Goal: Download file/media

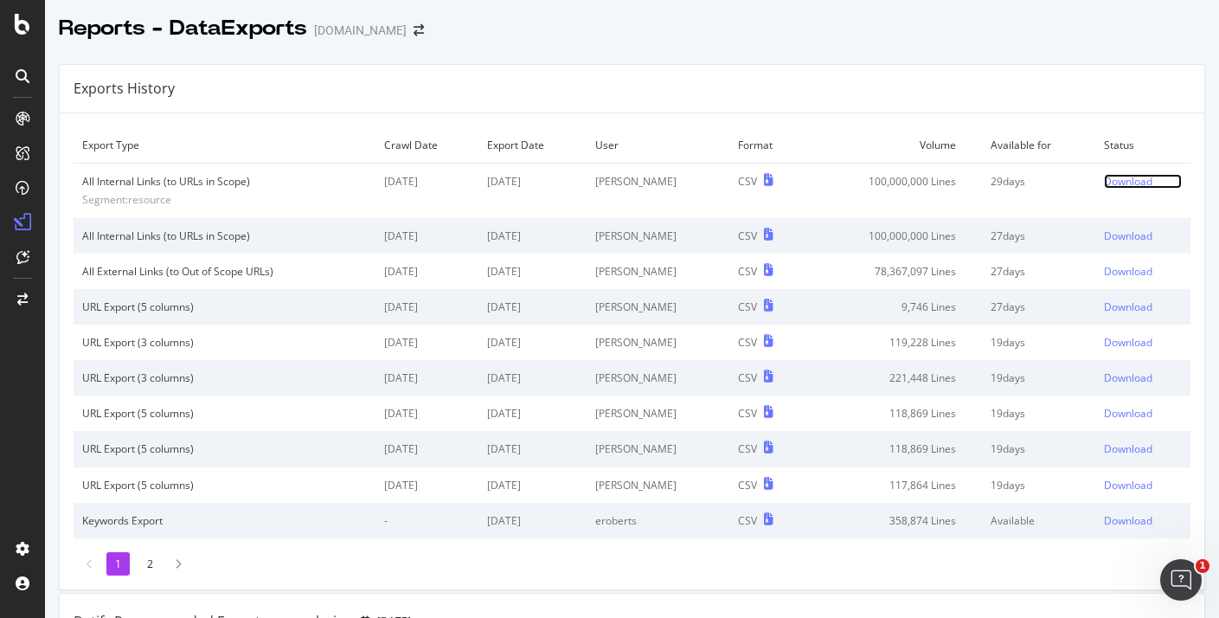
click at [1138, 179] on div "Download" at bounding box center [1128, 181] width 48 height 15
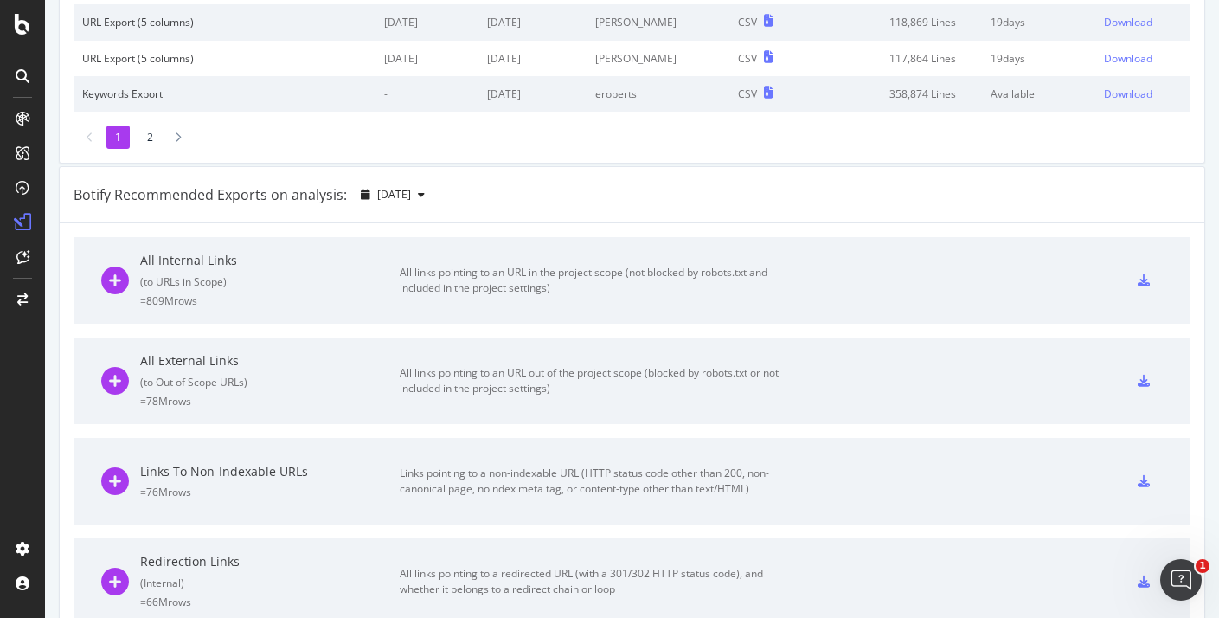
scroll to position [468, 0]
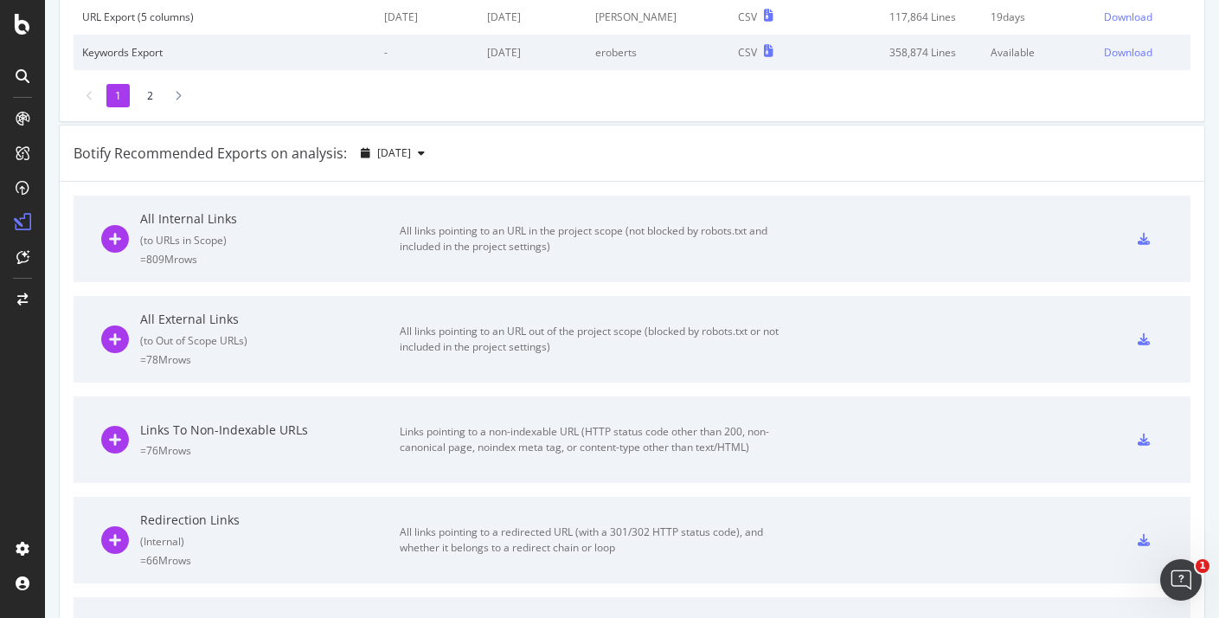
click at [350, 256] on div "= 809M rows" at bounding box center [270, 259] width 260 height 15
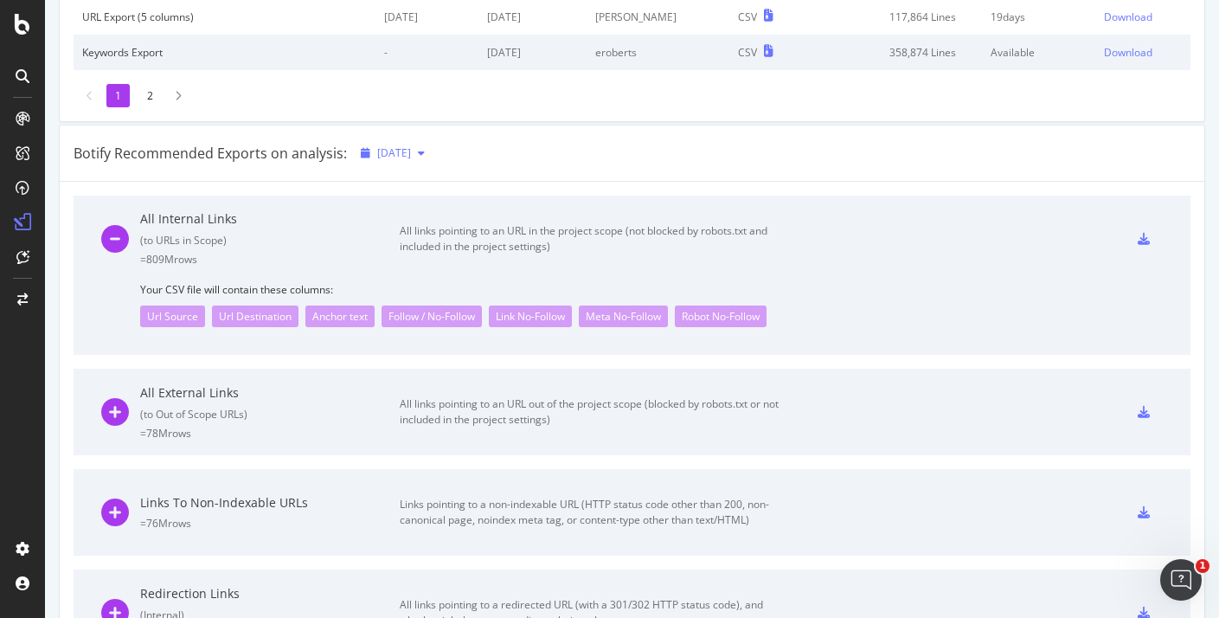
click at [401, 149] on span "[DATE]" at bounding box center [394, 152] width 34 height 15
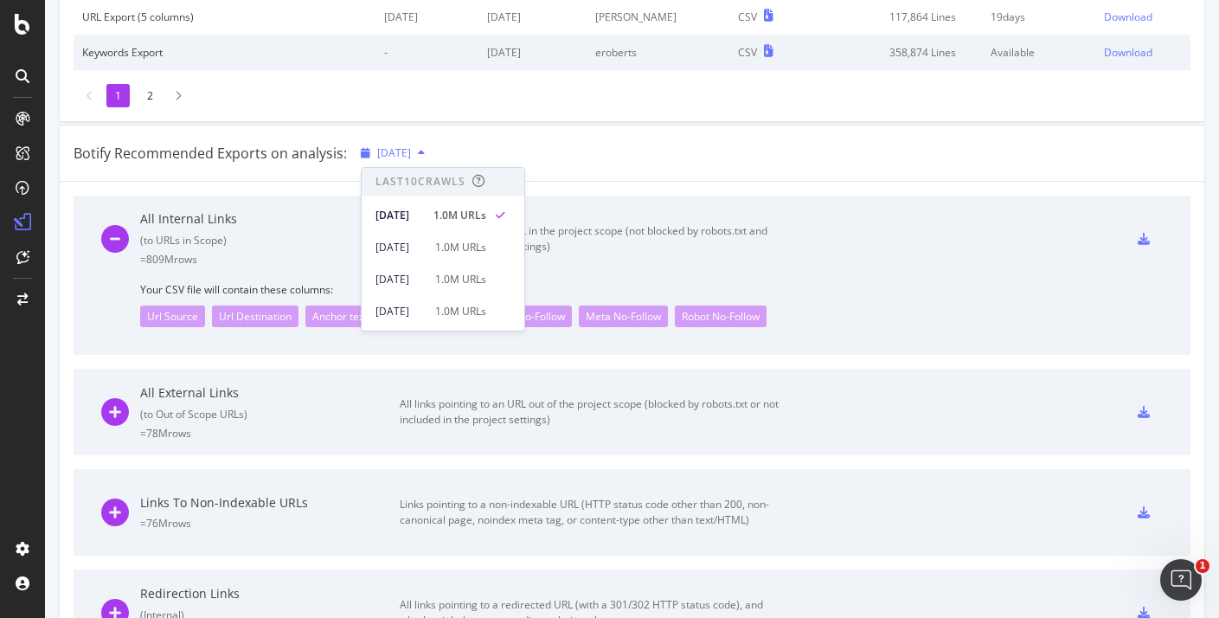
click at [408, 149] on span "[DATE]" at bounding box center [394, 152] width 34 height 15
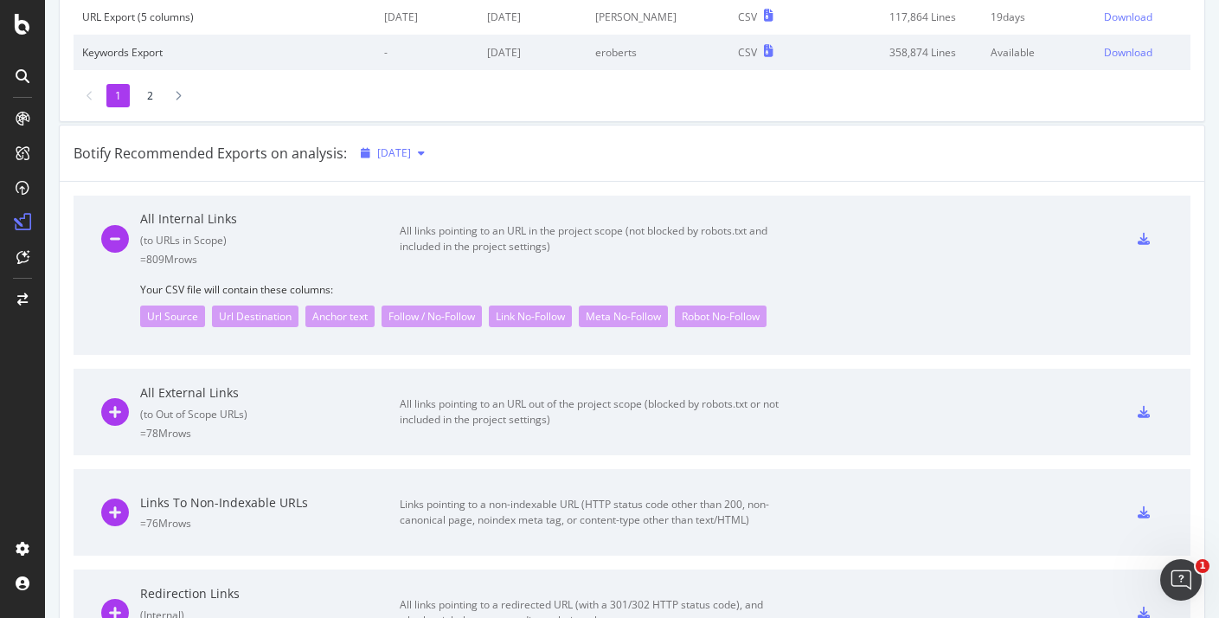
click at [408, 149] on span "[DATE]" at bounding box center [394, 152] width 34 height 15
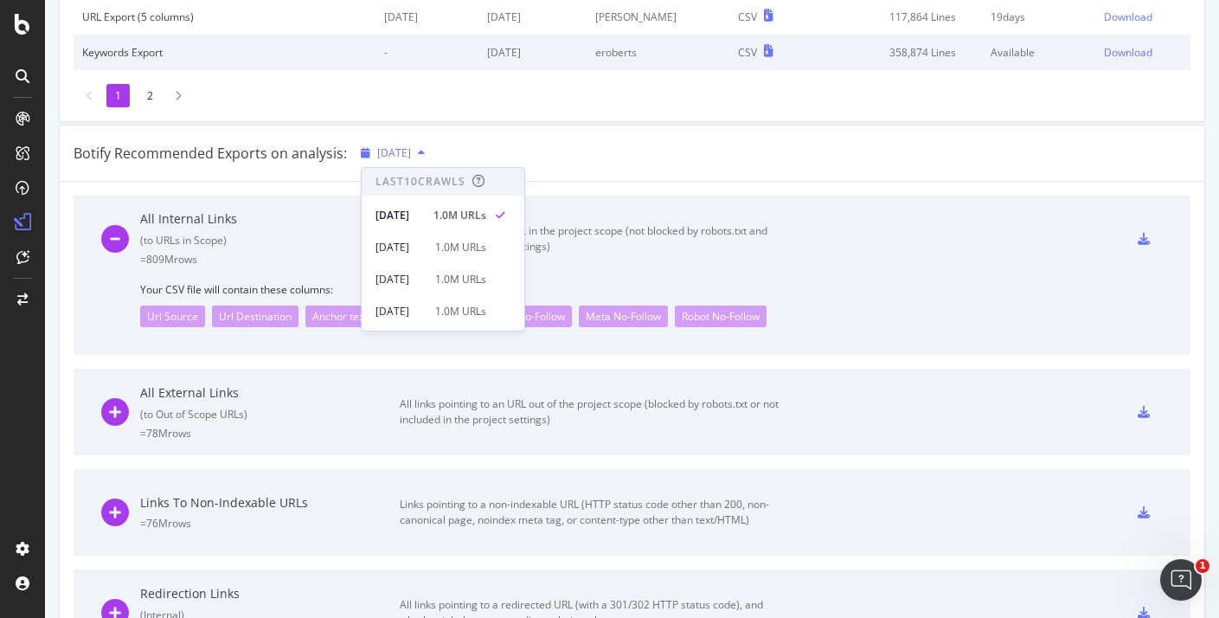
click at [408, 149] on span "[DATE]" at bounding box center [394, 152] width 34 height 15
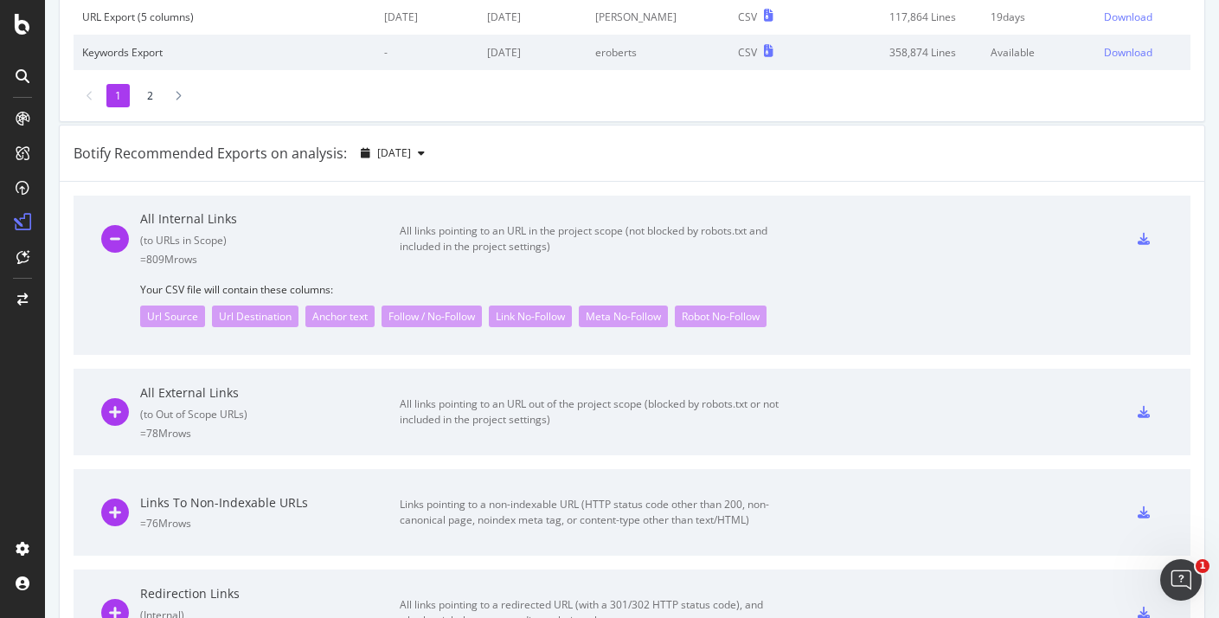
click at [1138, 234] on icon at bounding box center [1144, 239] width 12 height 12
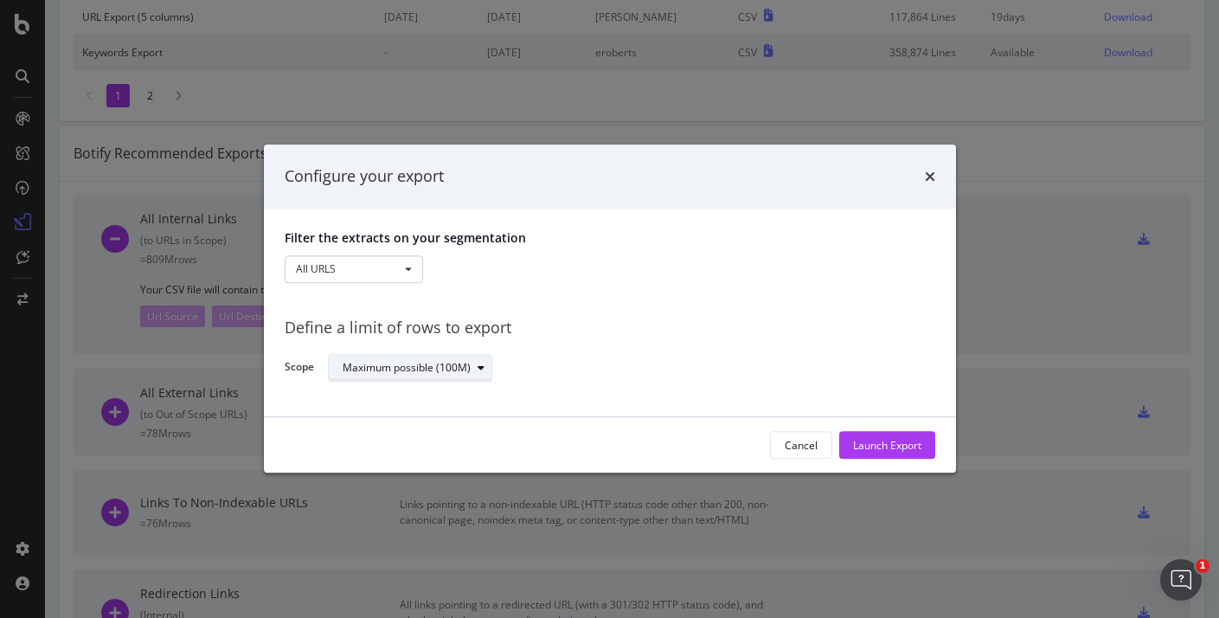
click at [414, 356] on div "Maximum possible (100M)" at bounding box center [417, 368] width 149 height 24
click at [401, 419] on div "Define a limit" at bounding box center [382, 425] width 64 height 15
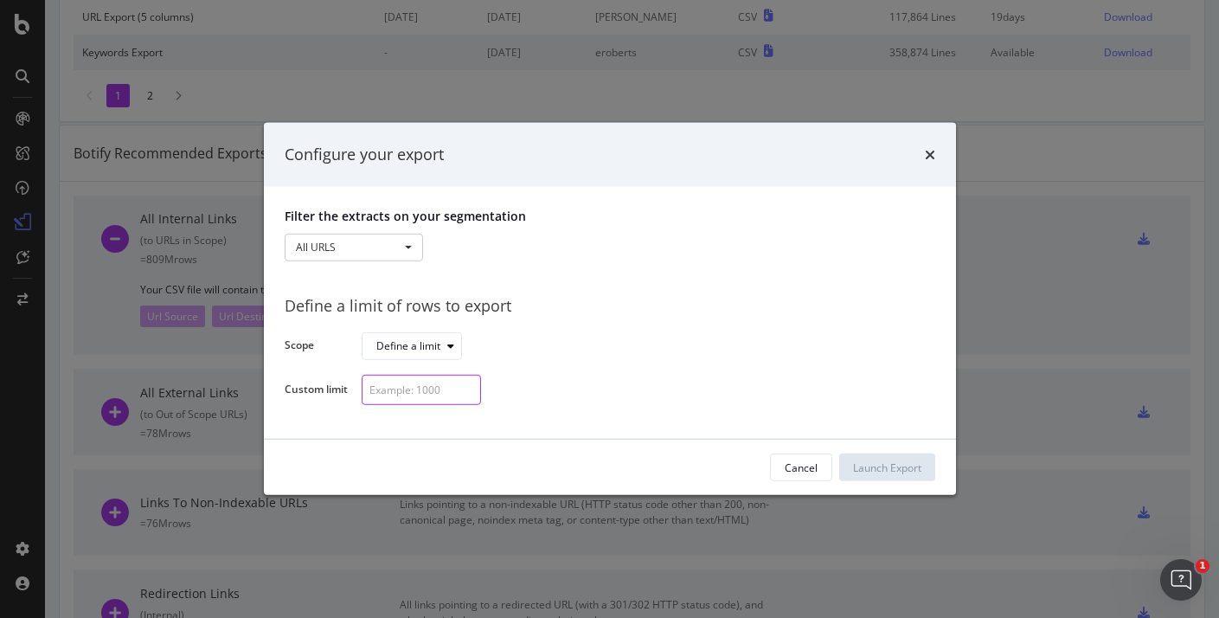
click at [407, 389] on input "modal" at bounding box center [421, 390] width 119 height 30
click at [466, 384] on icon "modal" at bounding box center [467, 385] width 7 height 10
click at [467, 383] on icon "modal" at bounding box center [467, 385] width 7 height 10
click at [431, 348] on div "Define a limit" at bounding box center [408, 346] width 64 height 10
click at [426, 374] on div "Maximum possible (100M)" at bounding box center [448, 375] width 128 height 15
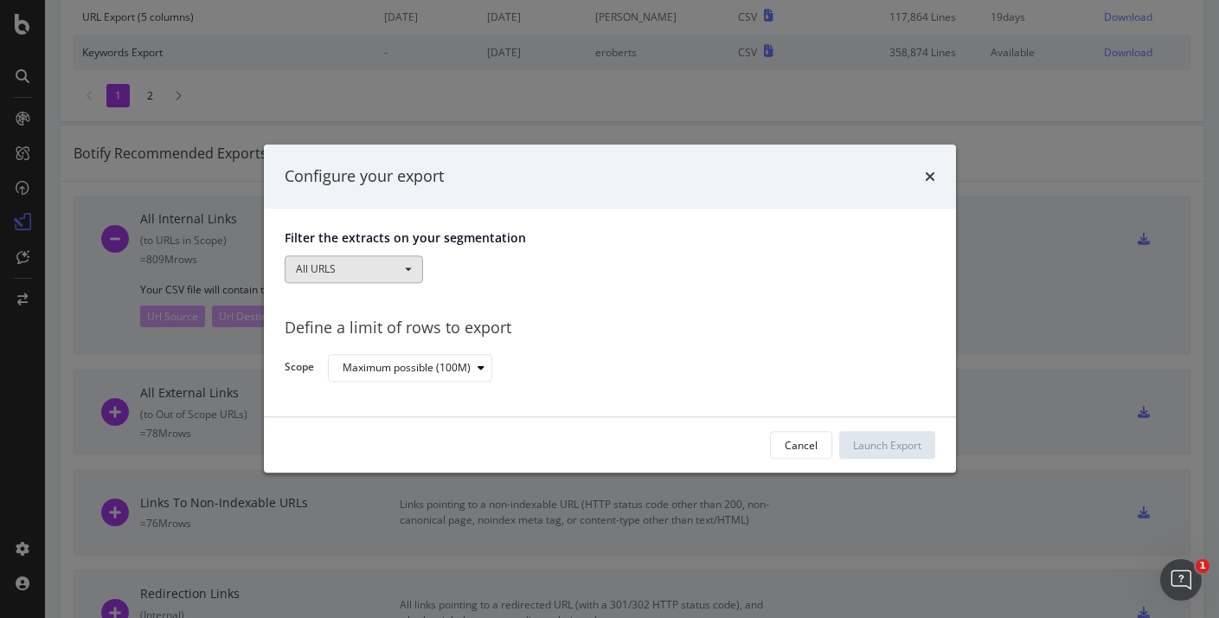
click at [399, 268] on button "All URLS" at bounding box center [354, 269] width 138 height 28
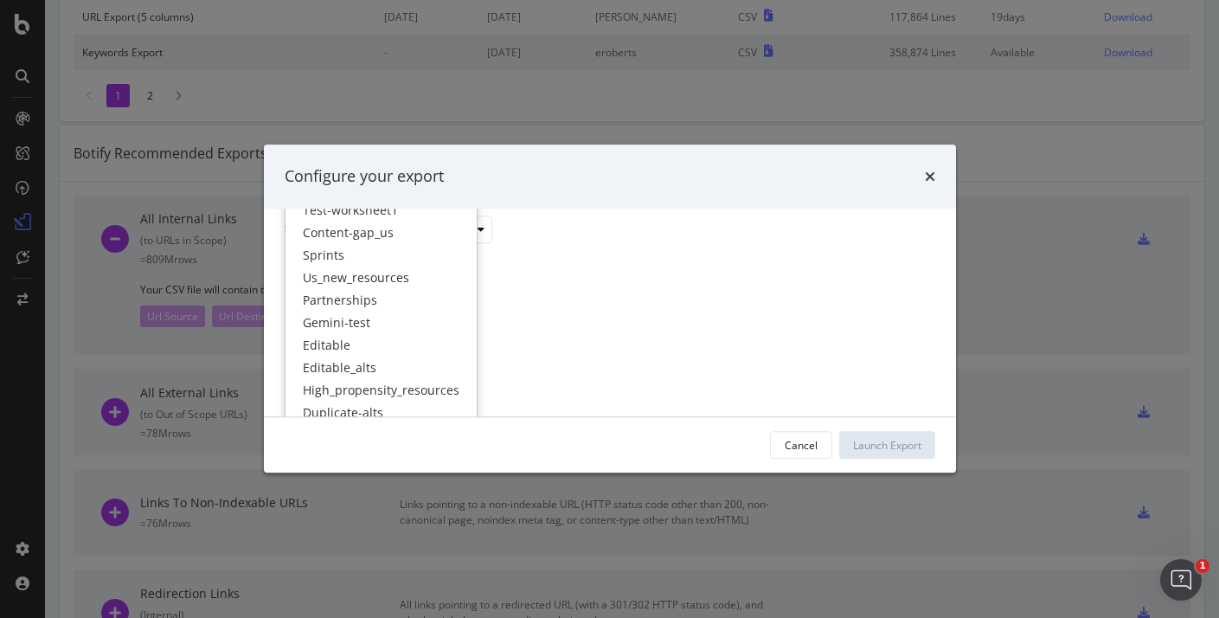
scroll to position [142, 0]
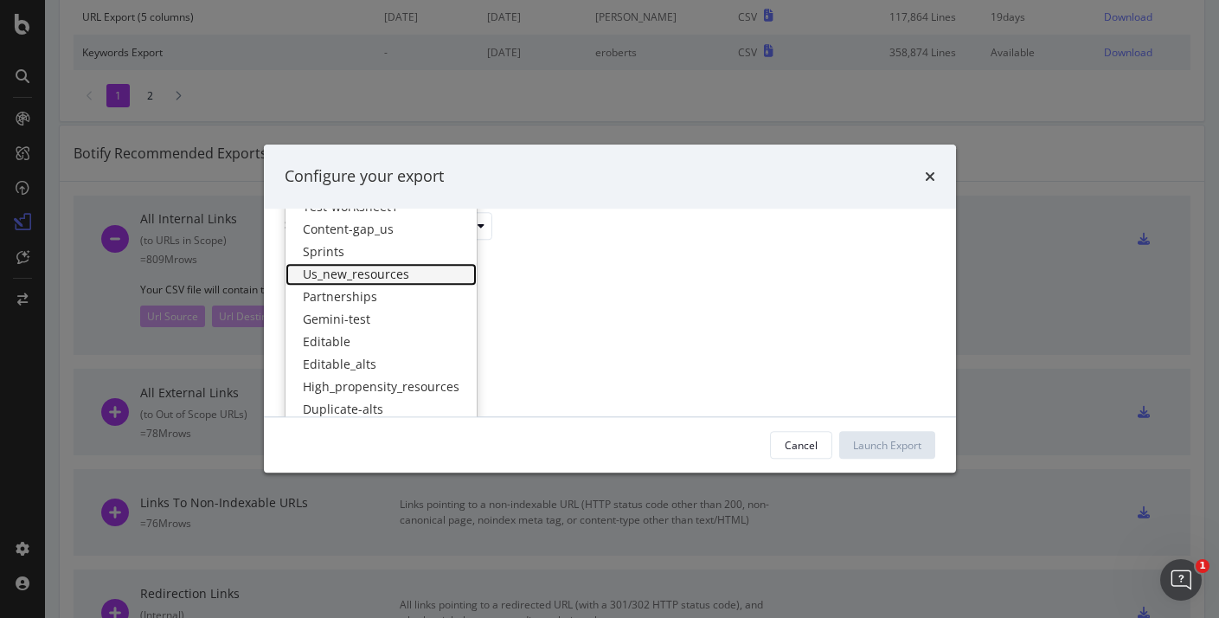
click at [382, 277] on link "Us_new_resources" at bounding box center [381, 274] width 191 height 22
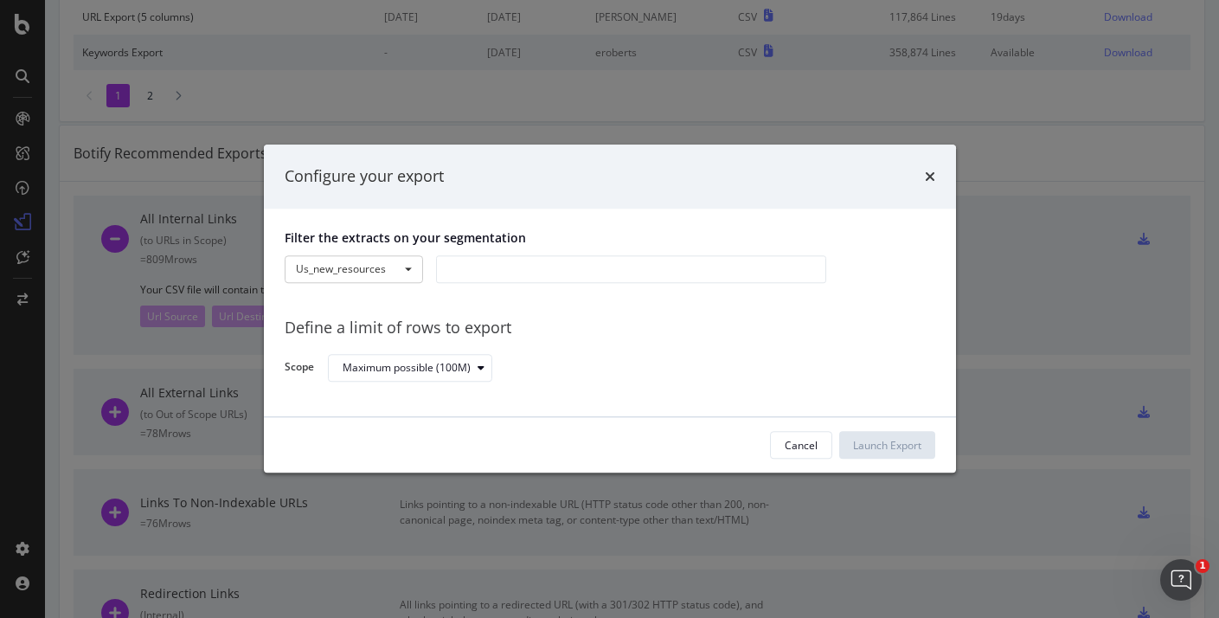
click at [448, 273] on div "modal" at bounding box center [631, 269] width 390 height 28
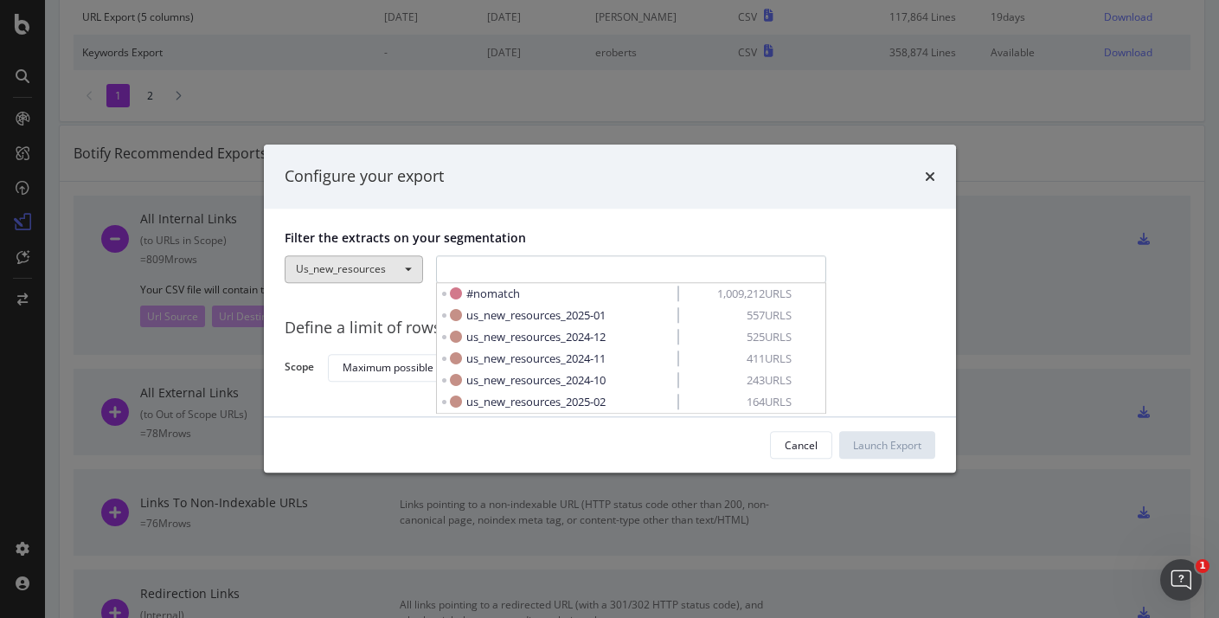
click at [395, 274] on button "Us_new_resources" at bounding box center [354, 269] width 138 height 28
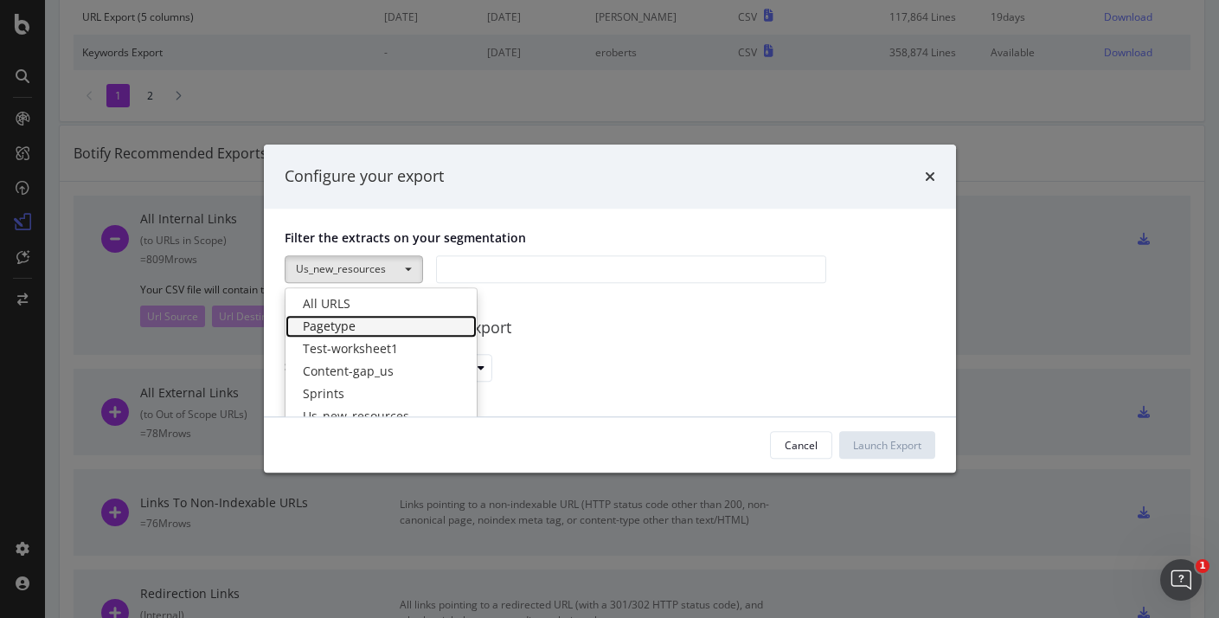
click at [358, 332] on link "Pagetype" at bounding box center [381, 326] width 191 height 22
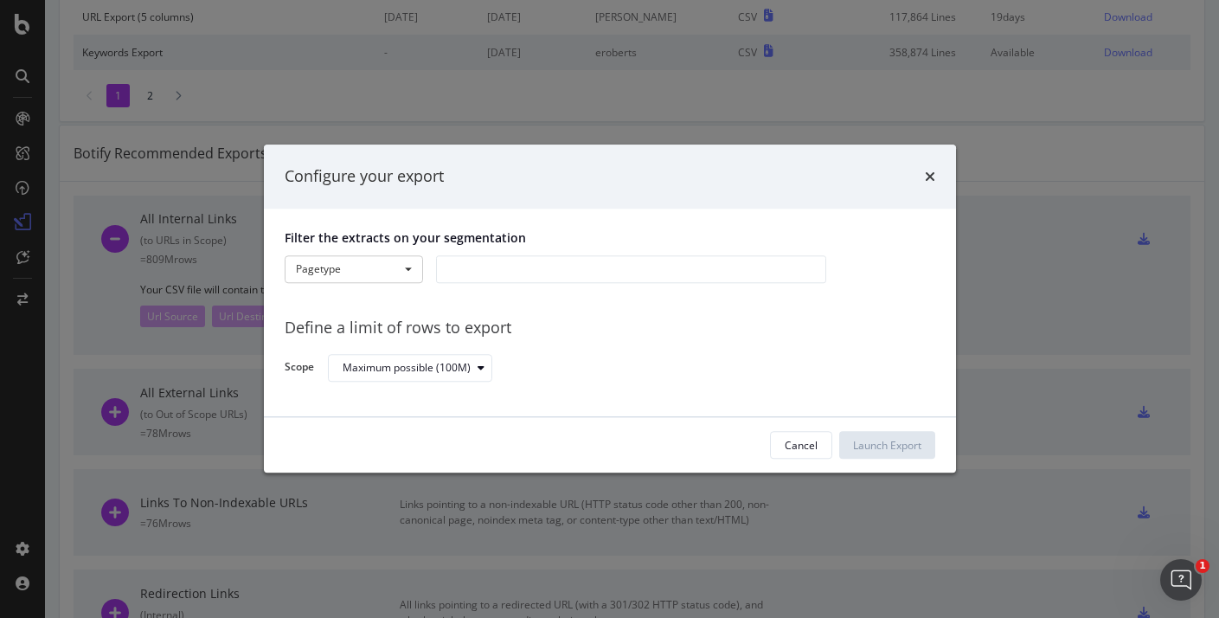
click at [467, 267] on div "modal" at bounding box center [631, 269] width 390 height 28
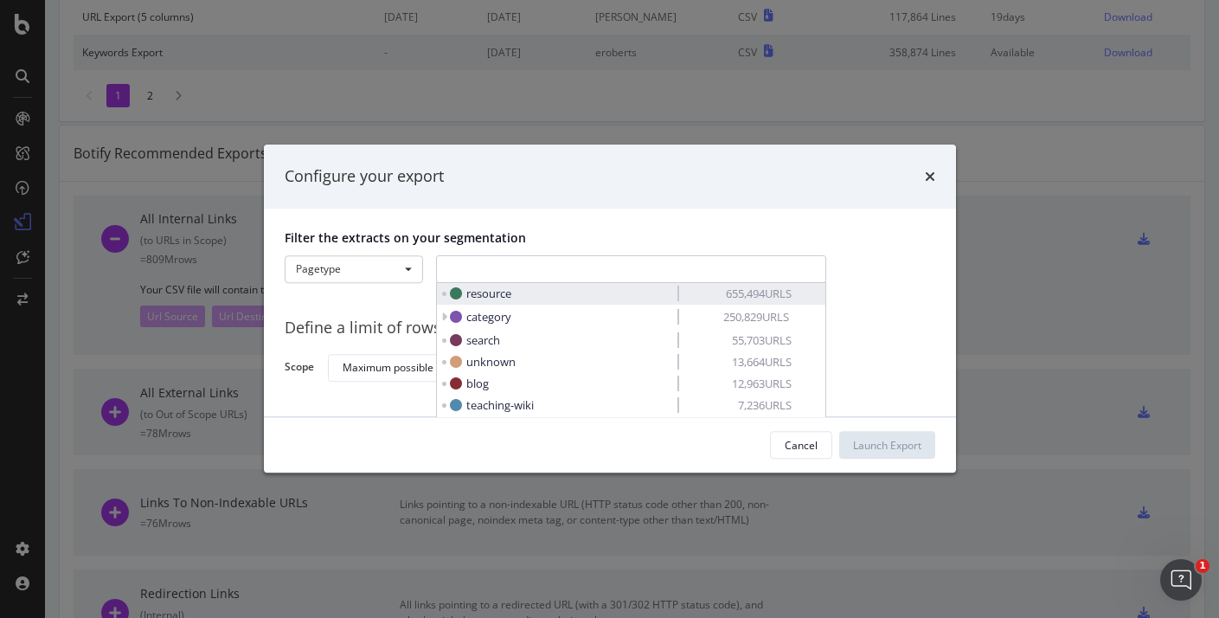
click at [446, 295] on icon "modal" at bounding box center [444, 294] width 6 height 4
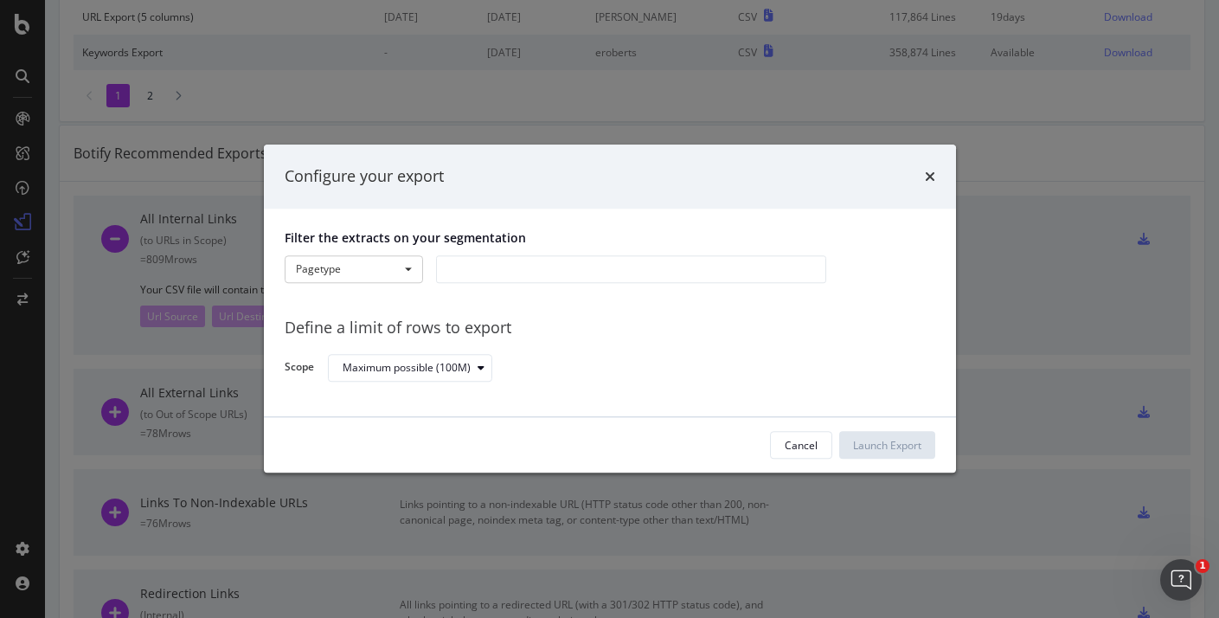
click at [500, 270] on div "modal" at bounding box center [631, 269] width 390 height 28
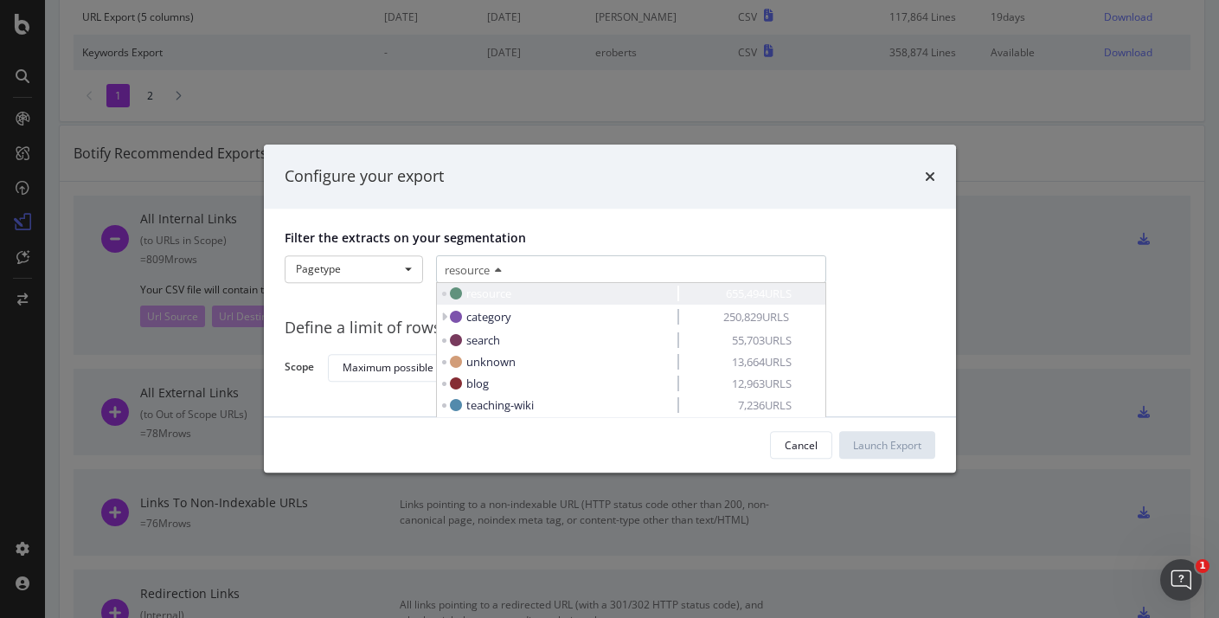
click at [469, 294] on span "resource" at bounding box center [488, 294] width 45 height 16
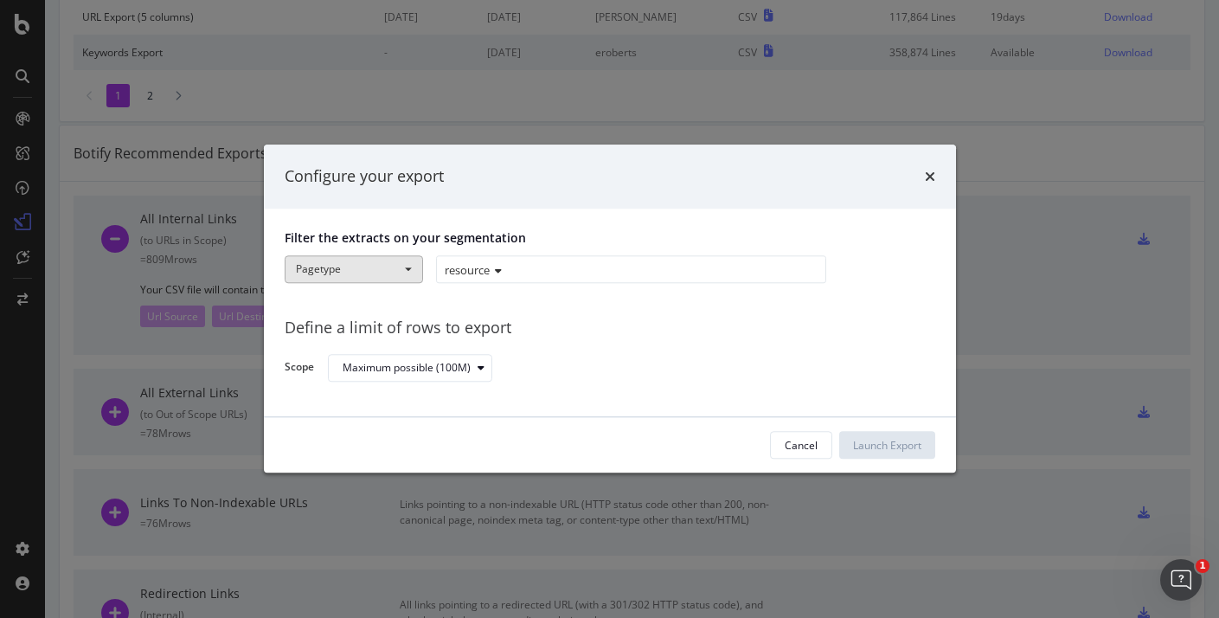
click at [399, 267] on button "Pagetype" at bounding box center [354, 269] width 138 height 28
click at [561, 271] on div "resource" at bounding box center [631, 269] width 390 height 28
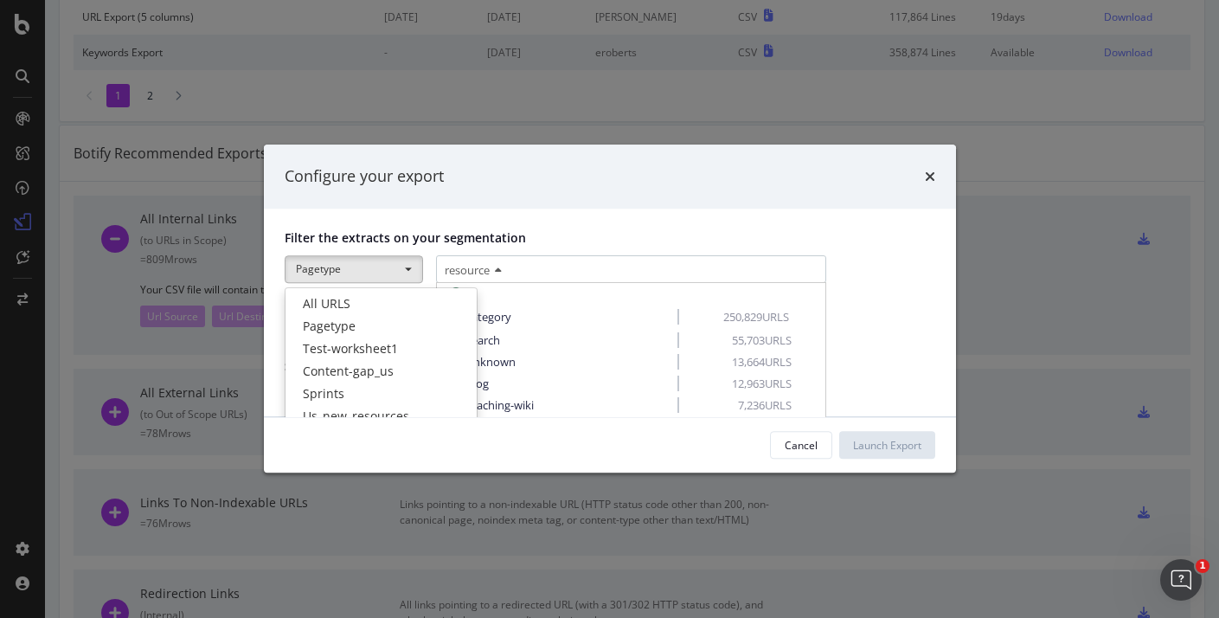
click at [606, 242] on p "Filter the extracts on your segmentation" at bounding box center [610, 237] width 651 height 17
click at [746, 360] on div "Maximum possible (100M)" at bounding box center [625, 368] width 594 height 30
click at [498, 370] on div "Maximum possible (100M)" at bounding box center [625, 368] width 594 height 30
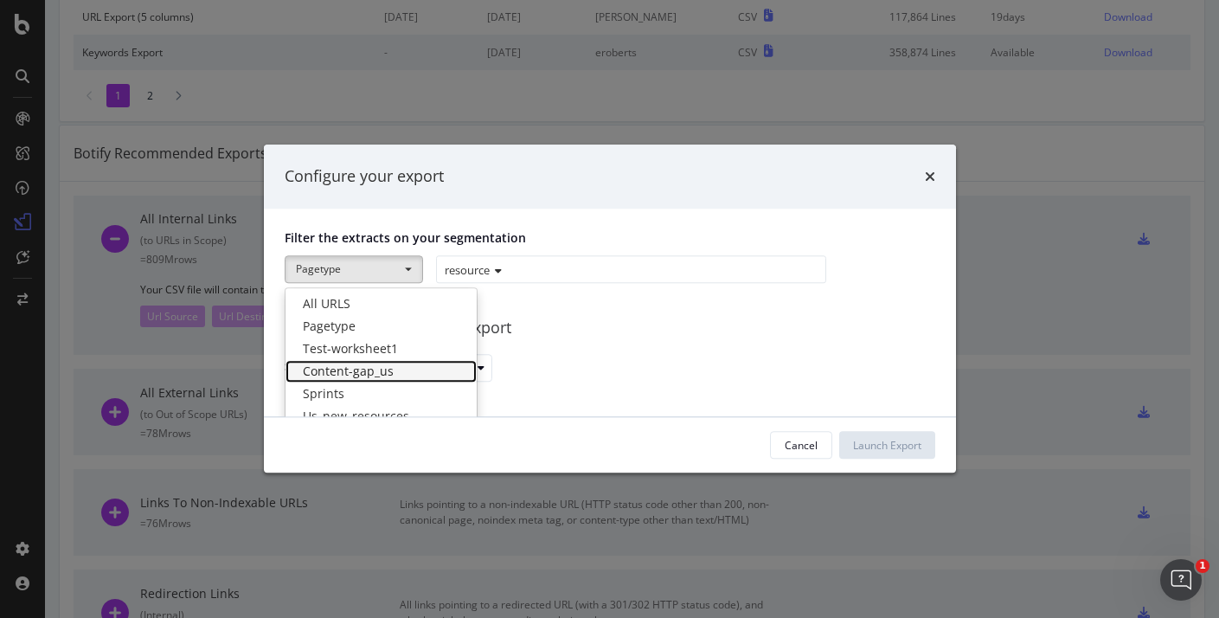
click at [466, 364] on link "Content-gap_us" at bounding box center [381, 371] width 191 height 22
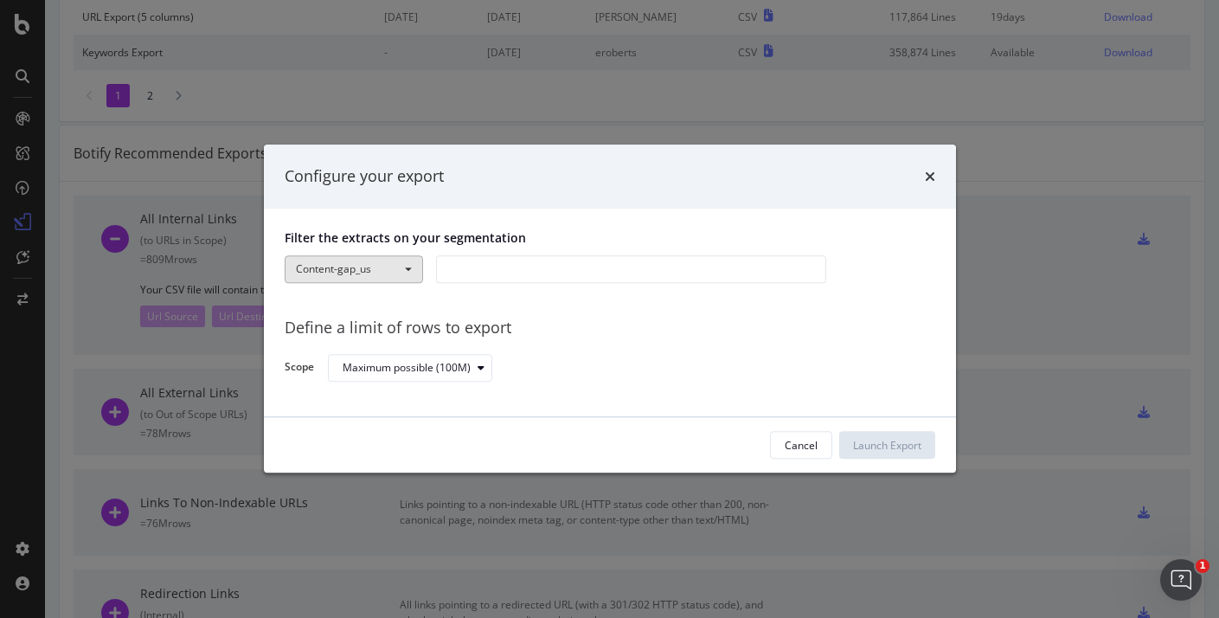
click at [396, 278] on button "Content-gap_us" at bounding box center [354, 269] width 138 height 28
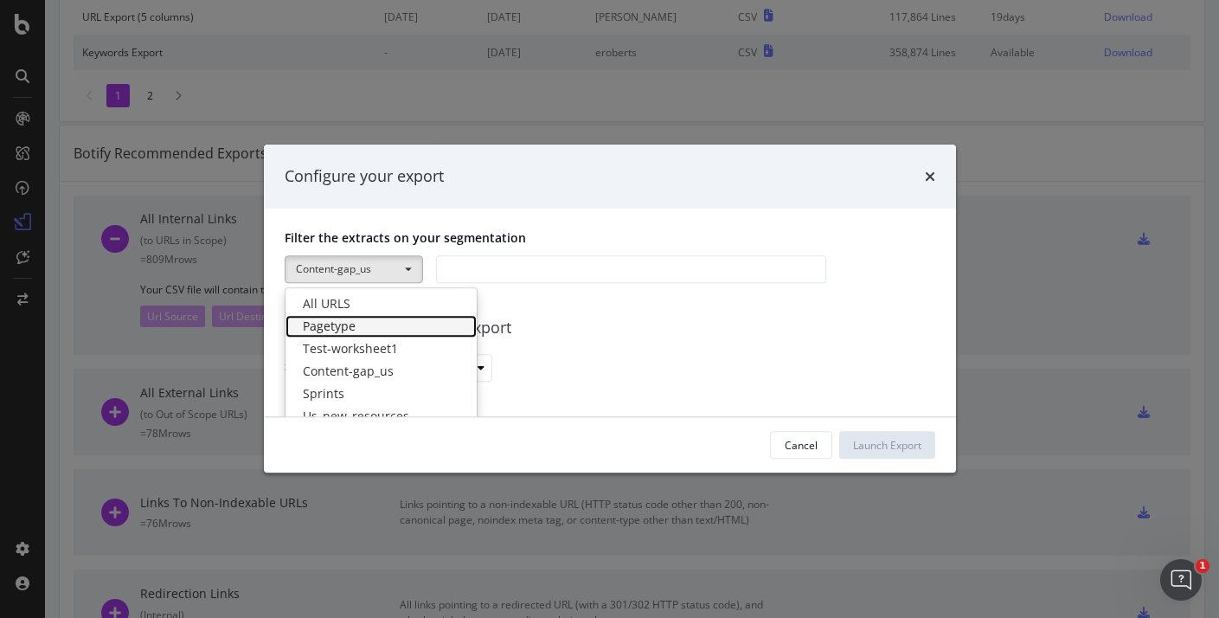
click at [369, 322] on link "Pagetype" at bounding box center [381, 326] width 191 height 22
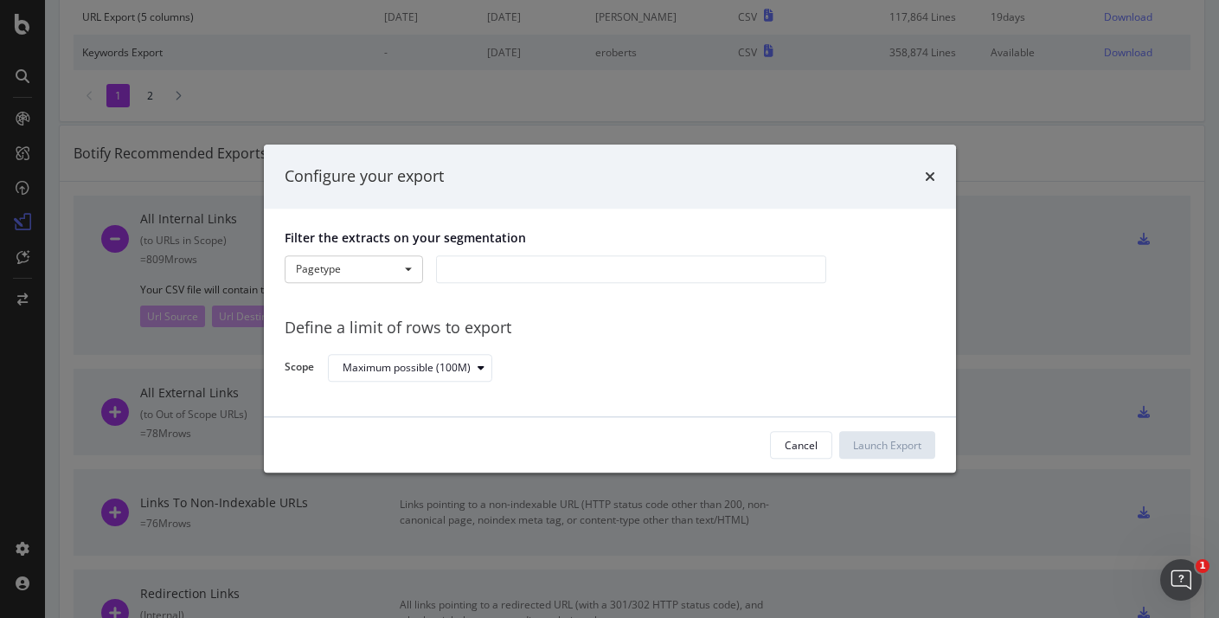
click at [492, 262] on div "modal" at bounding box center [631, 269] width 390 height 28
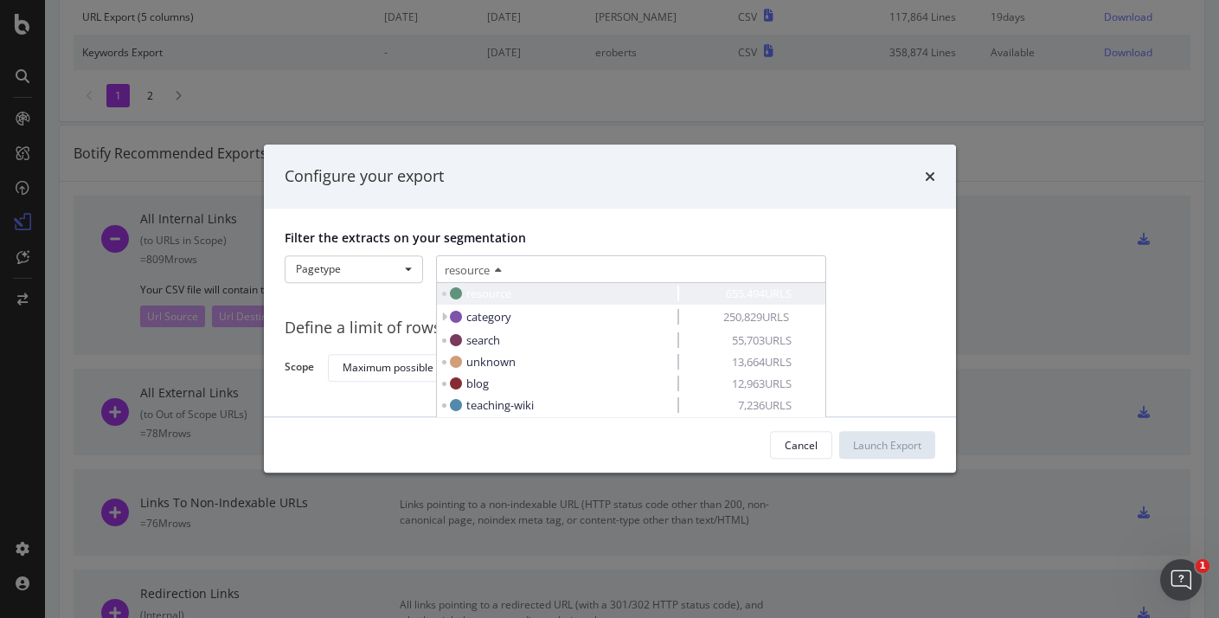
click at [481, 292] on span "resource" at bounding box center [488, 294] width 45 height 16
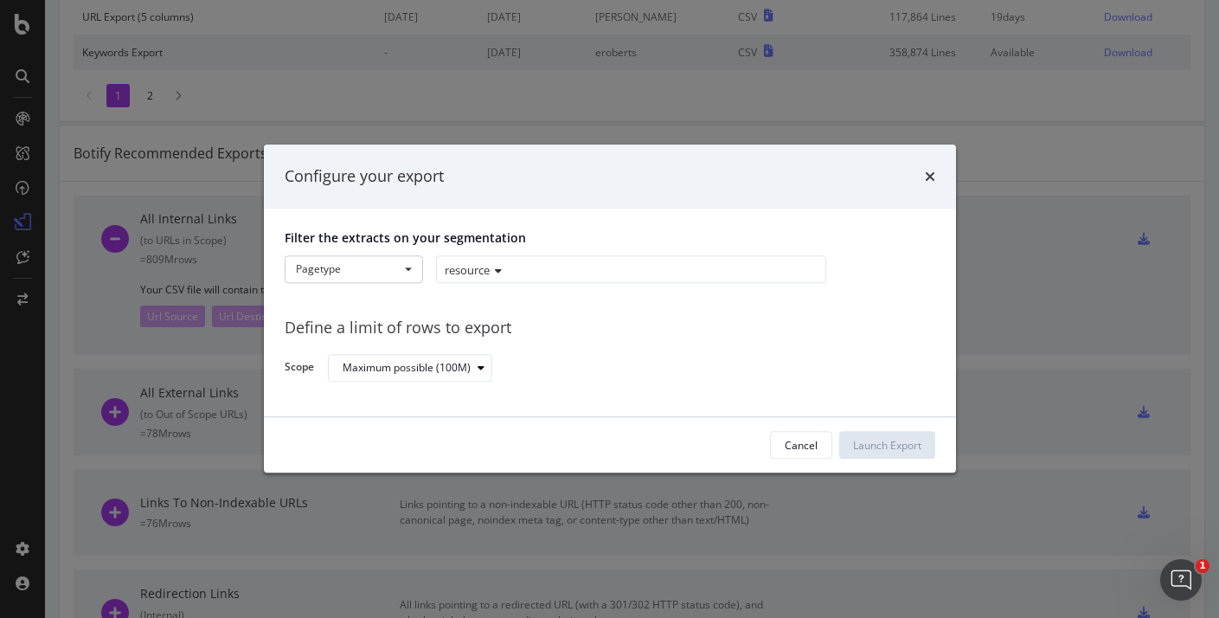
click at [500, 299] on div "Filter the extracts on your segmentation Pagetype All URLS Pagetype Test-worksh…" at bounding box center [610, 313] width 692 height 209
click at [384, 366] on div "Maximum possible (100M)" at bounding box center [407, 368] width 128 height 10
click at [390, 396] on div "Maximum possible (100M)" at bounding box center [418, 396] width 136 height 15
click at [575, 398] on div "Filter the extracts on your segmentation Pagetype All URLS Pagetype Test-worksh…" at bounding box center [610, 313] width 692 height 209
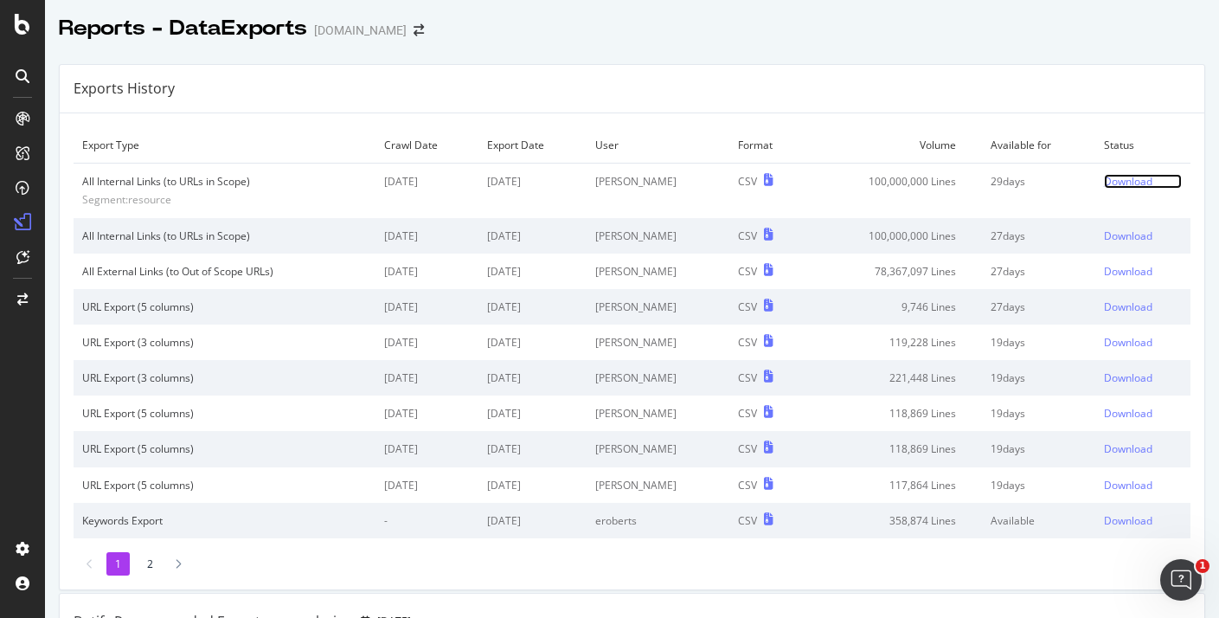
click at [1120, 180] on div "Download" at bounding box center [1128, 181] width 48 height 15
click at [1166, 39] on div "Reports - DataExports twinkl.com" at bounding box center [632, 21] width 1174 height 43
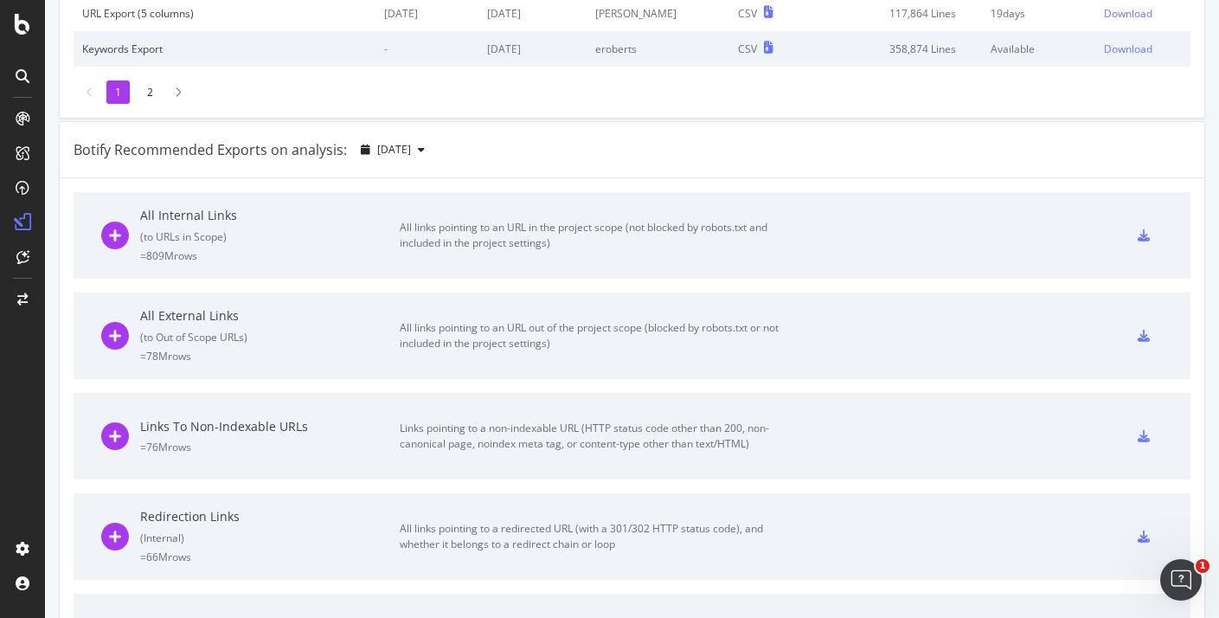
click at [1143, 238] on icon at bounding box center [1144, 235] width 12 height 12
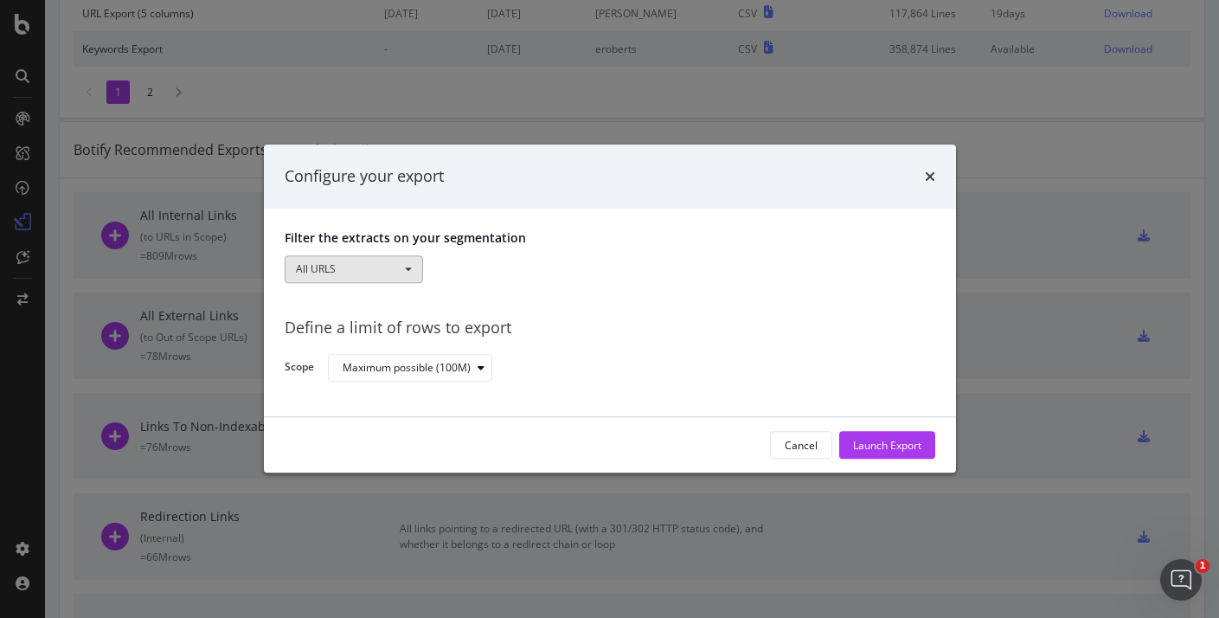
click at [405, 277] on button "All URLS" at bounding box center [354, 269] width 138 height 28
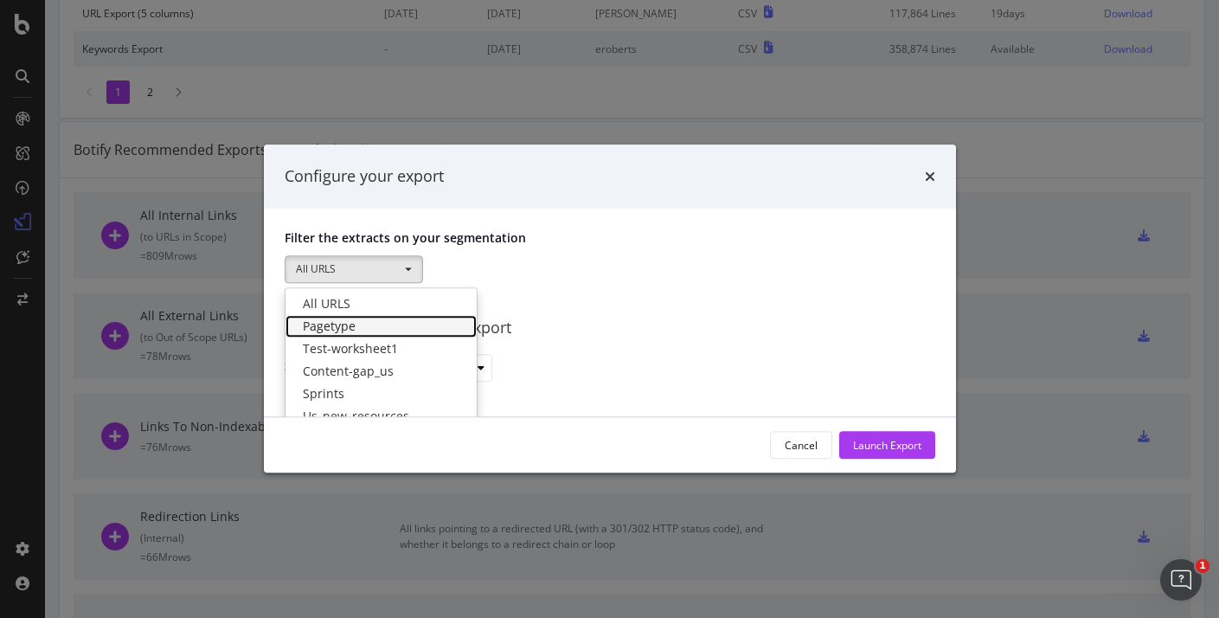
click at [378, 320] on link "Pagetype" at bounding box center [381, 326] width 191 height 22
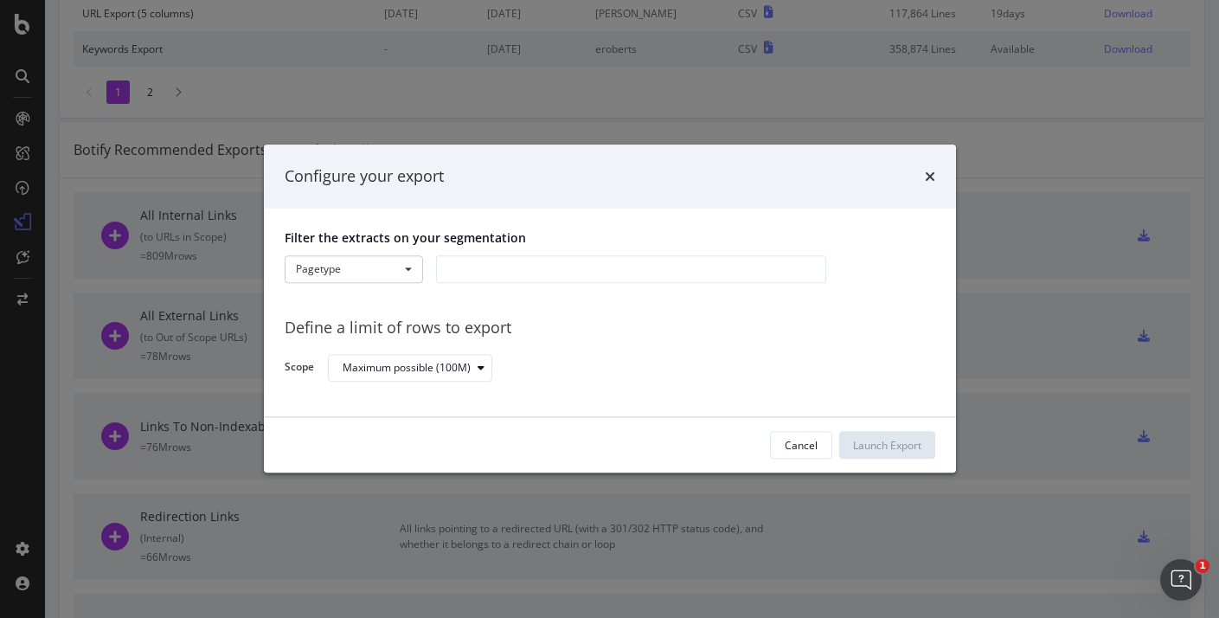
click at [525, 275] on div "modal" at bounding box center [631, 269] width 390 height 28
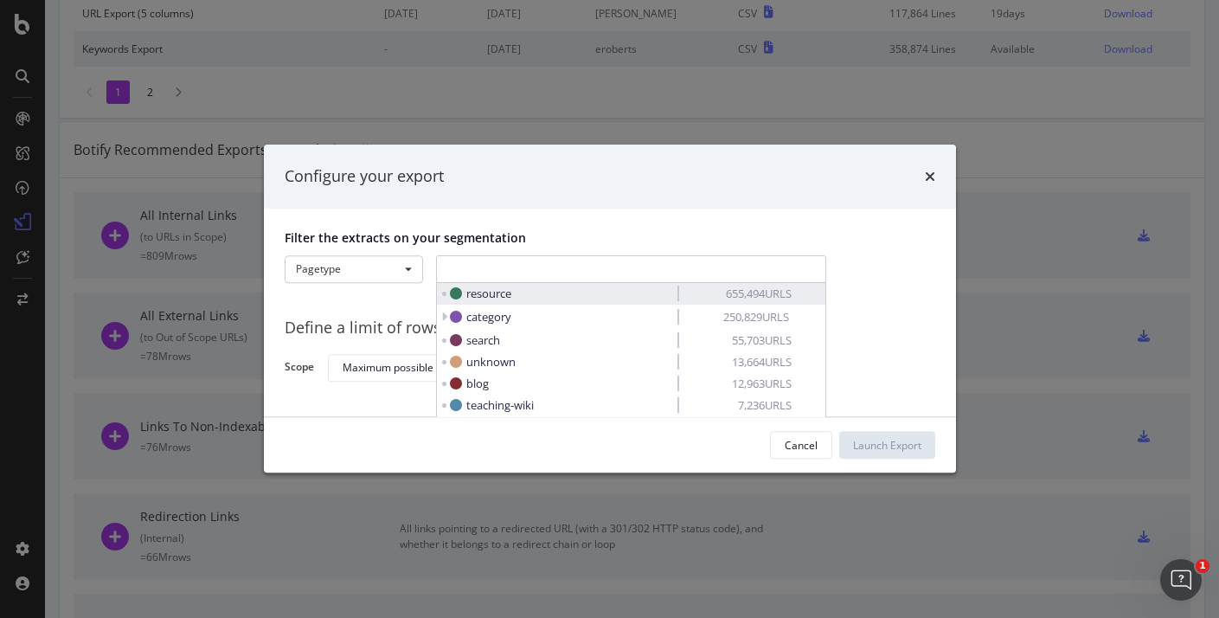
click at [506, 297] on span "resource" at bounding box center [488, 294] width 45 height 16
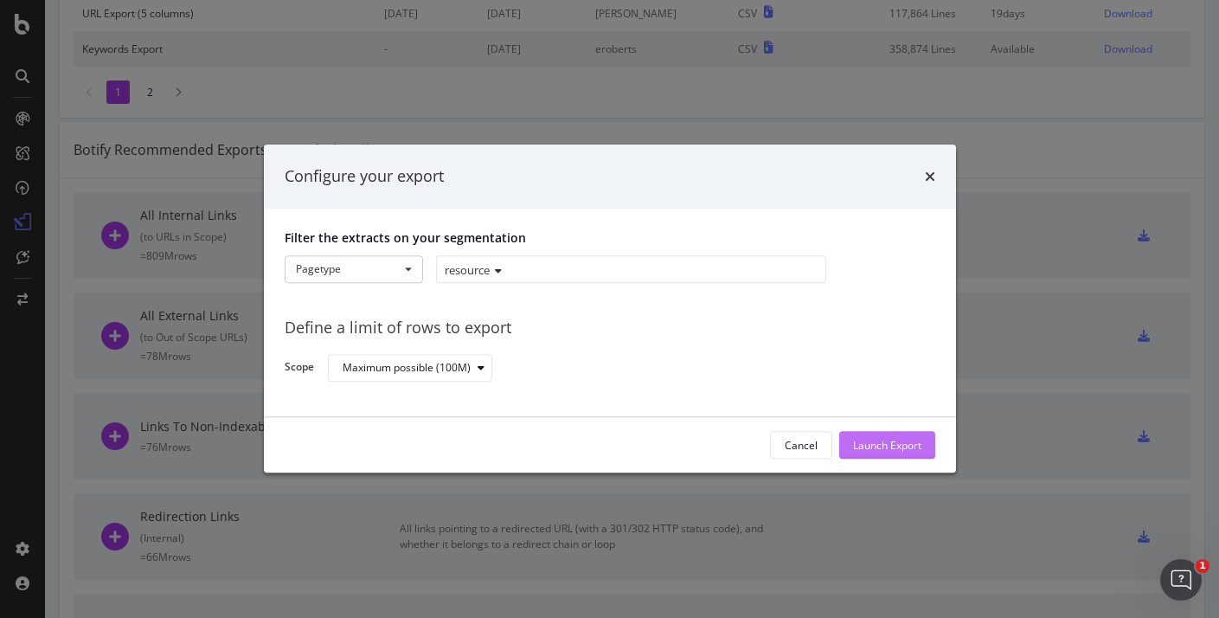
click at [889, 449] on div "Launch Export" at bounding box center [887, 445] width 68 height 15
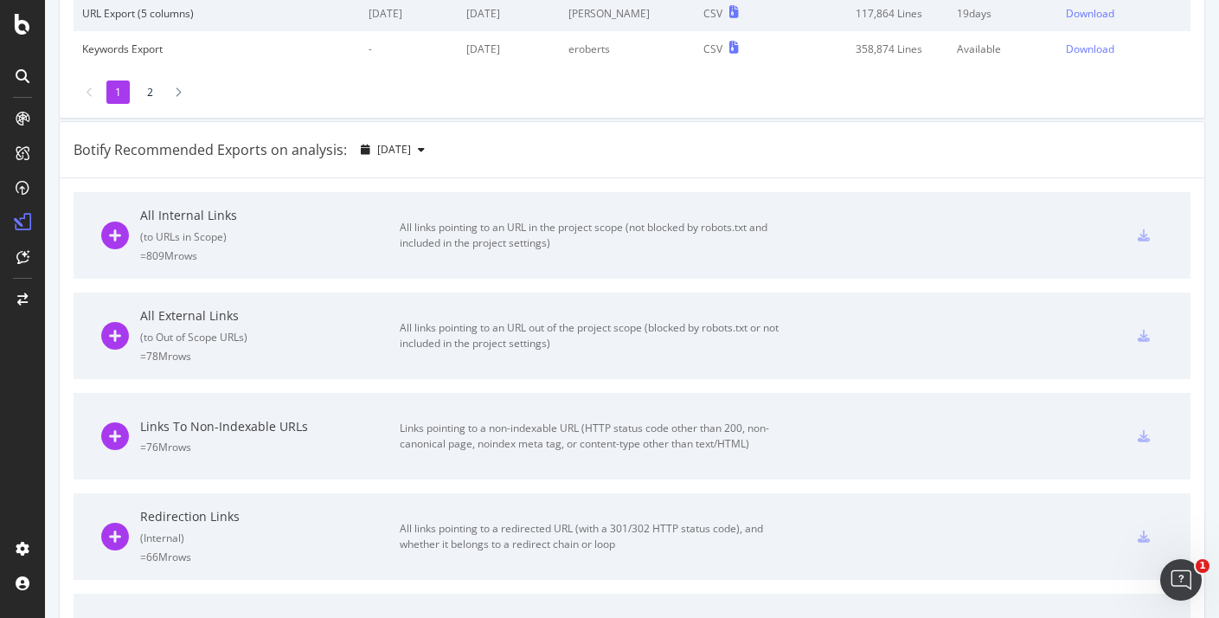
scroll to position [0, 0]
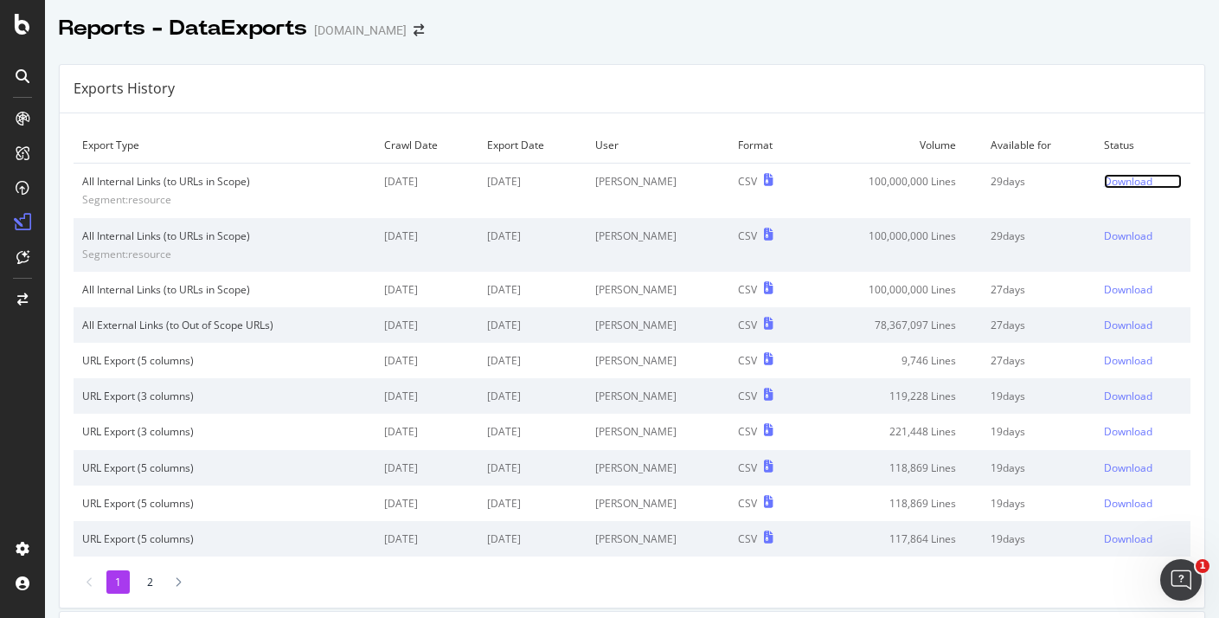
click at [1134, 182] on div "Download" at bounding box center [1128, 181] width 48 height 15
click at [149, 579] on li "2" at bounding box center [149, 581] width 23 height 23
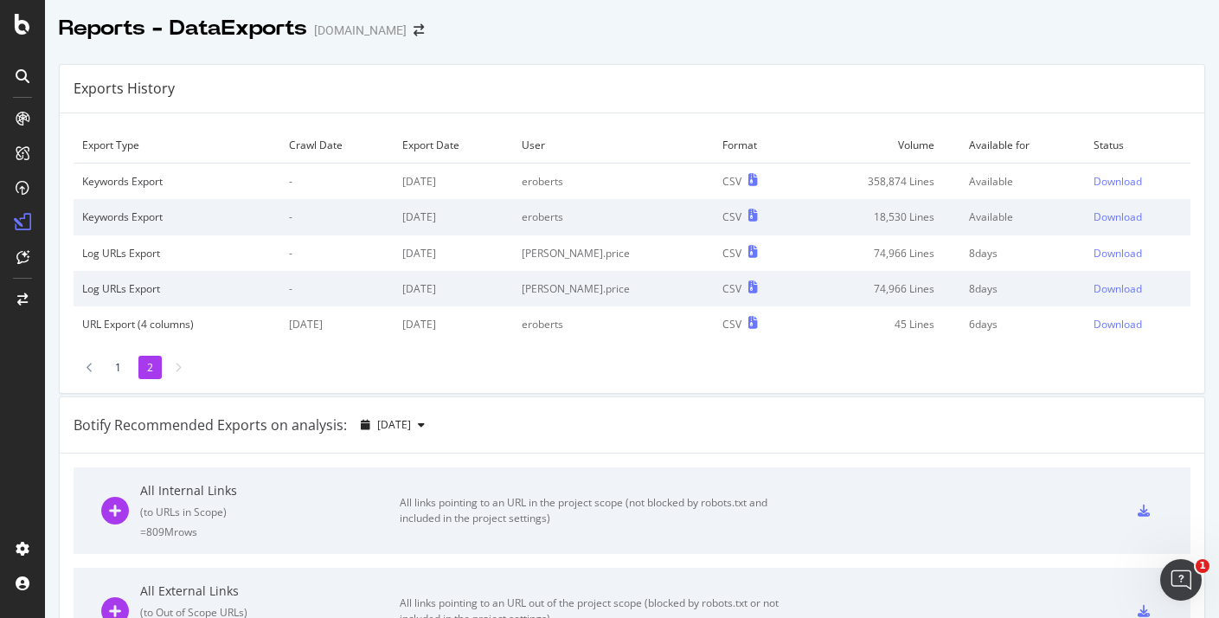
click at [121, 369] on li "1" at bounding box center [117, 367] width 23 height 23
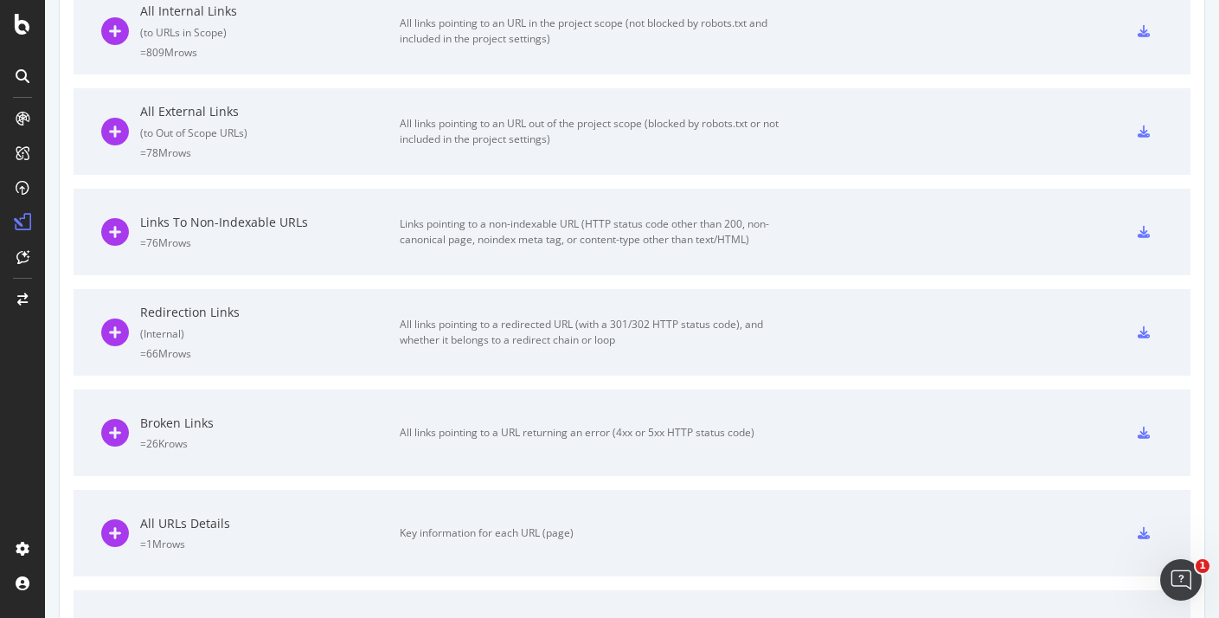
scroll to position [798, 0]
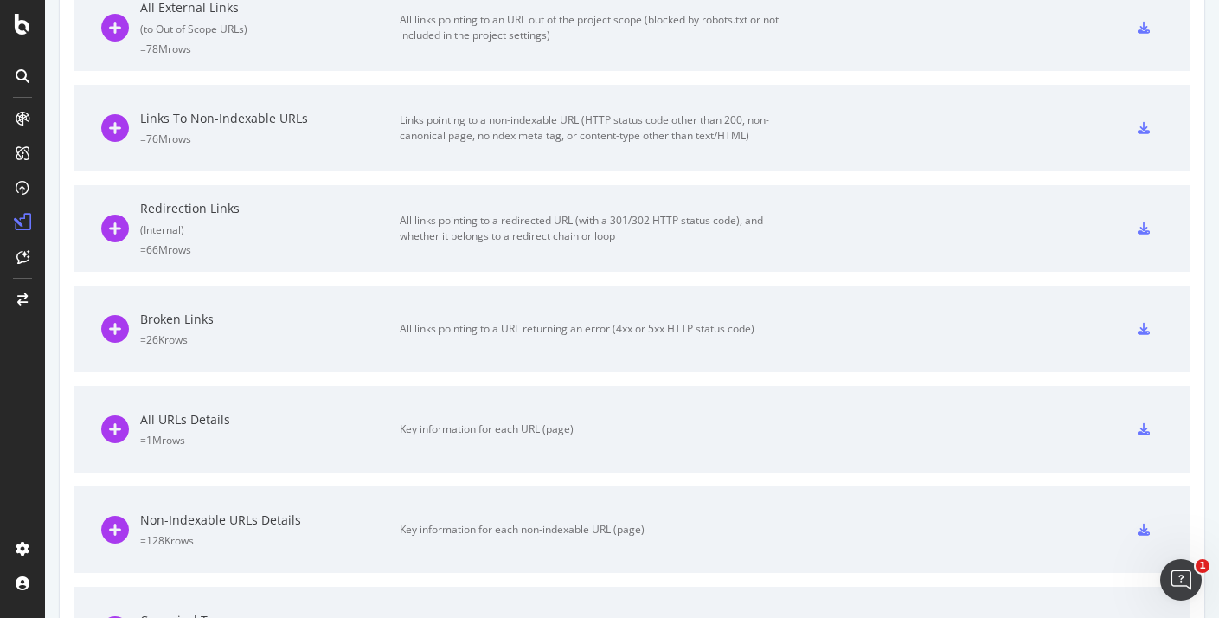
click at [225, 415] on div "All URLs Details" at bounding box center [270, 419] width 260 height 17
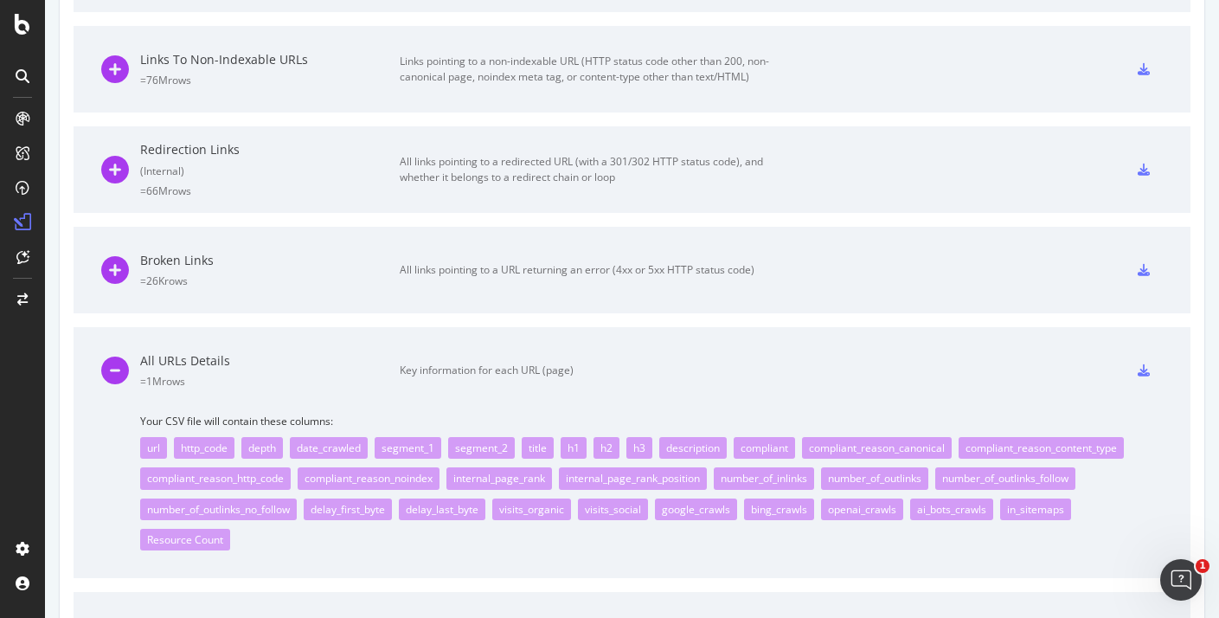
scroll to position [863, 0]
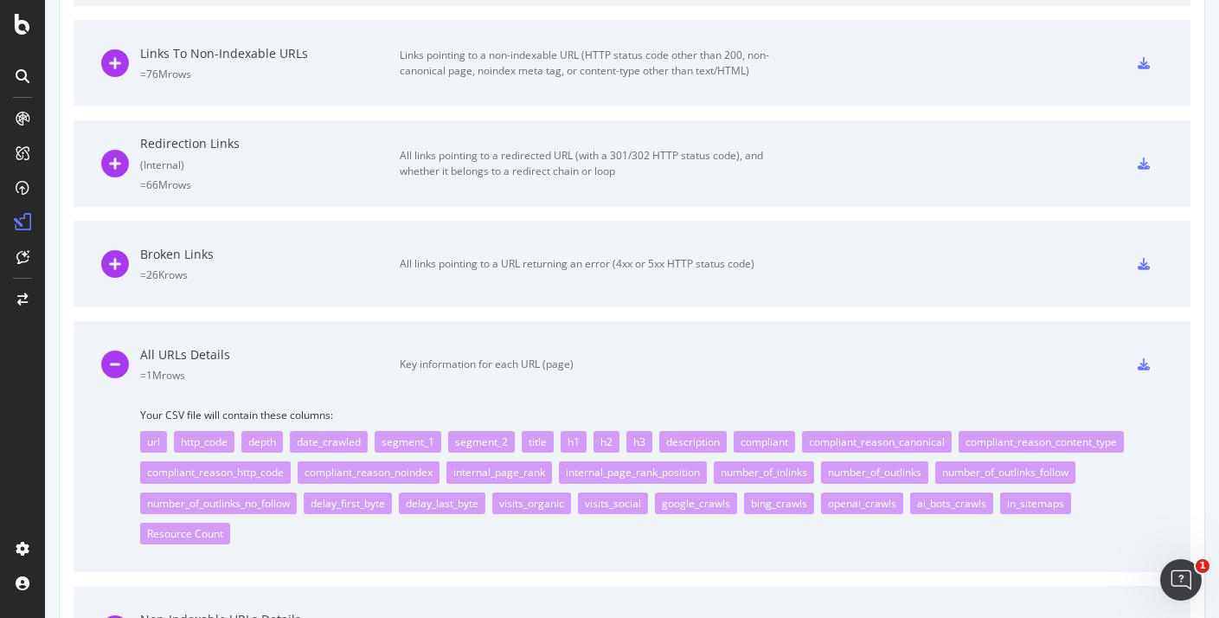
click at [231, 369] on div "= 1M rows" at bounding box center [270, 375] width 260 height 15
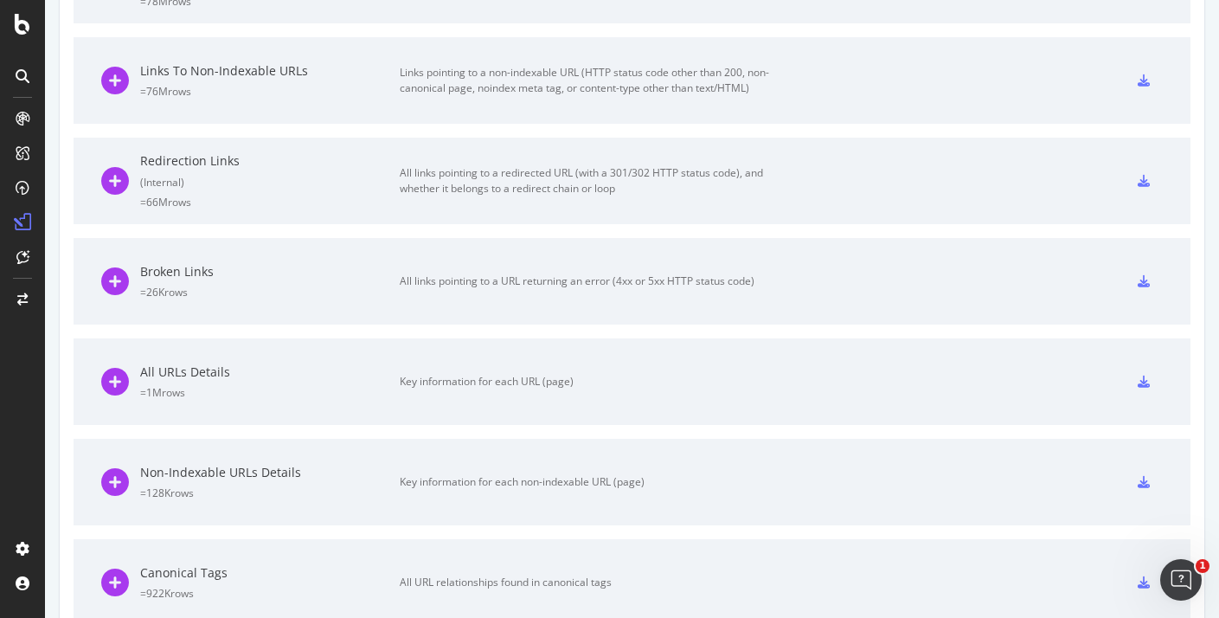
scroll to position [810, 0]
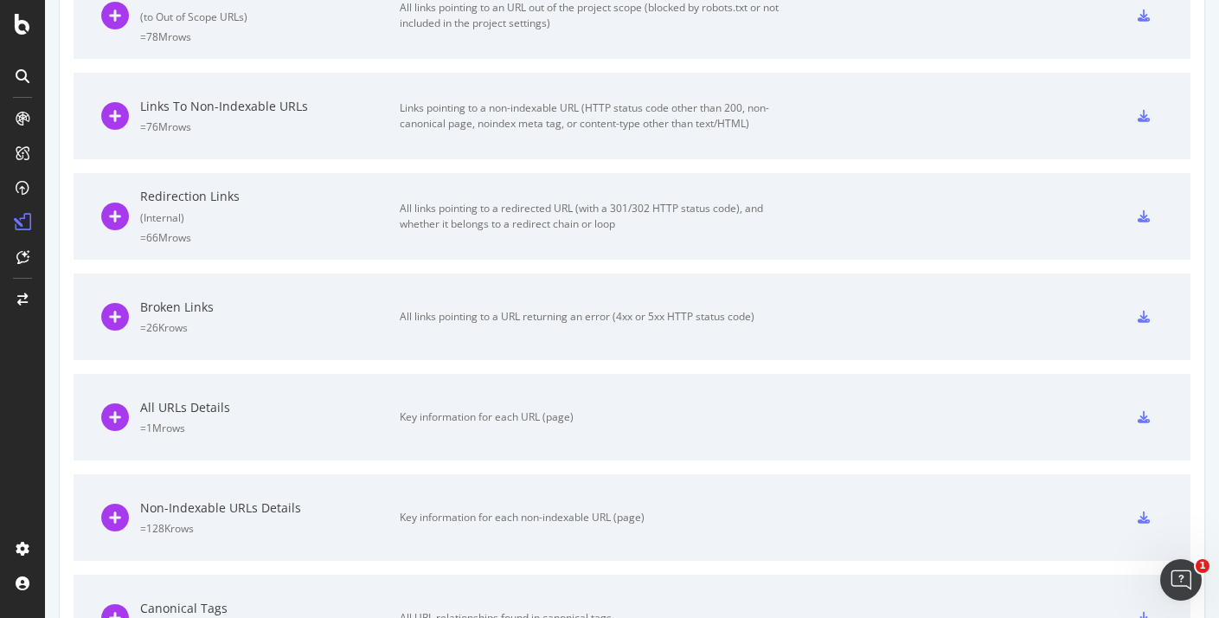
click at [242, 225] on div "Redirection Links ( Internal ) = 66M rows" at bounding box center [270, 216] width 260 height 56
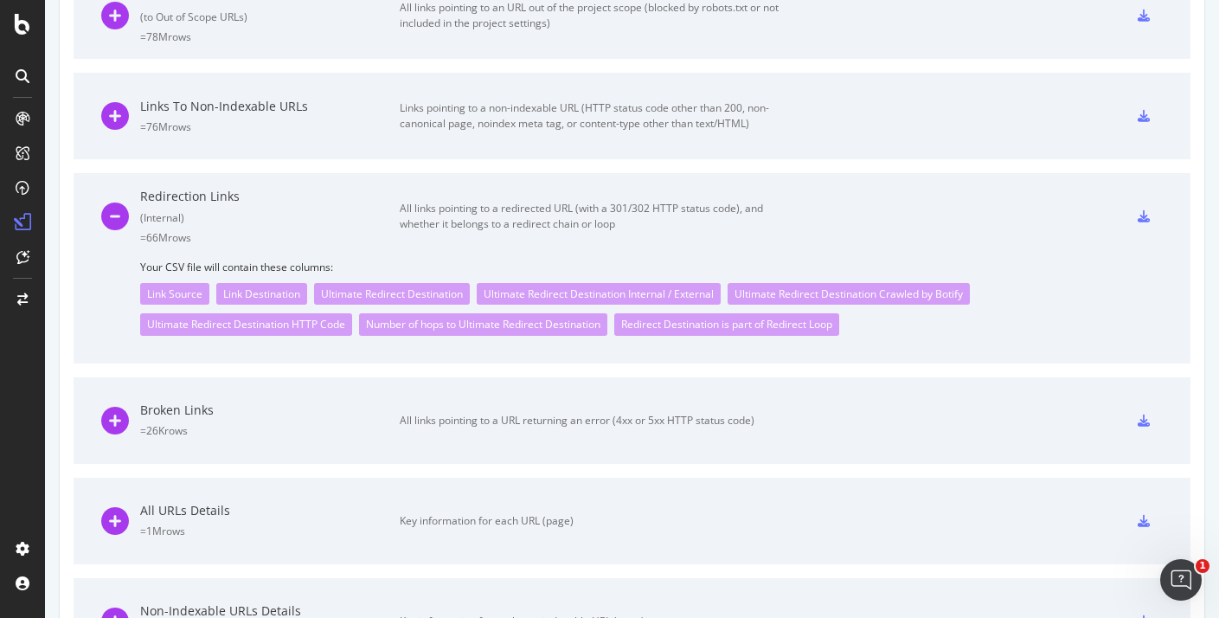
click at [242, 225] on div "Redirection Links ( Internal ) = 66M rows" at bounding box center [270, 216] width 260 height 56
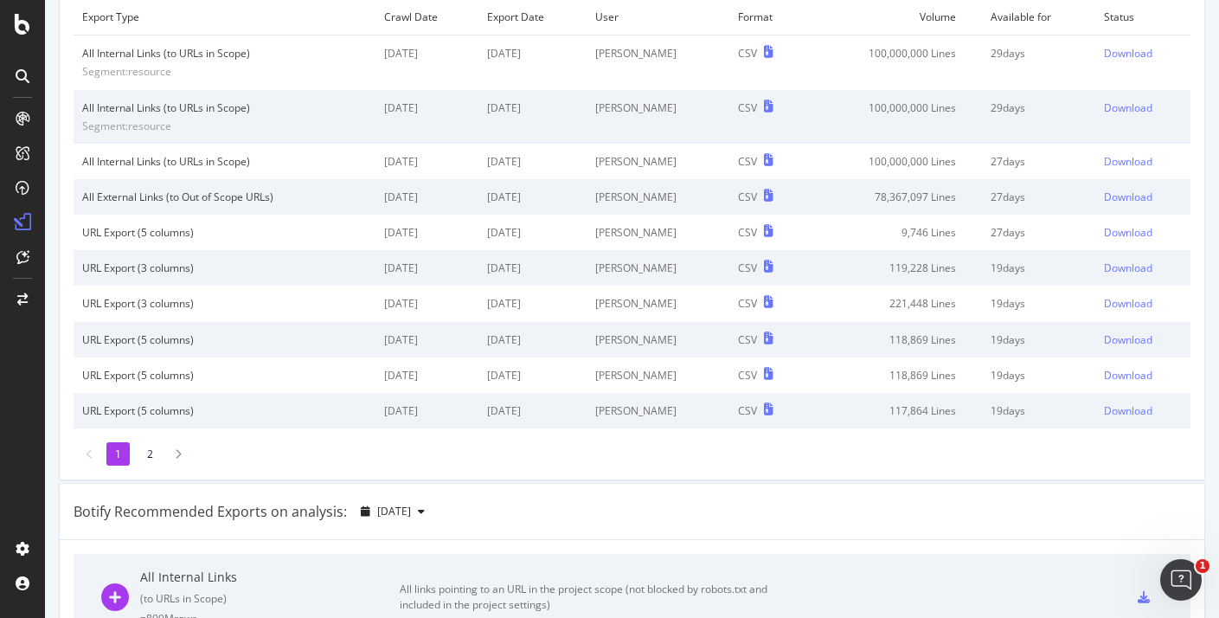
scroll to position [0, 0]
